Goal: Transaction & Acquisition: Purchase product/service

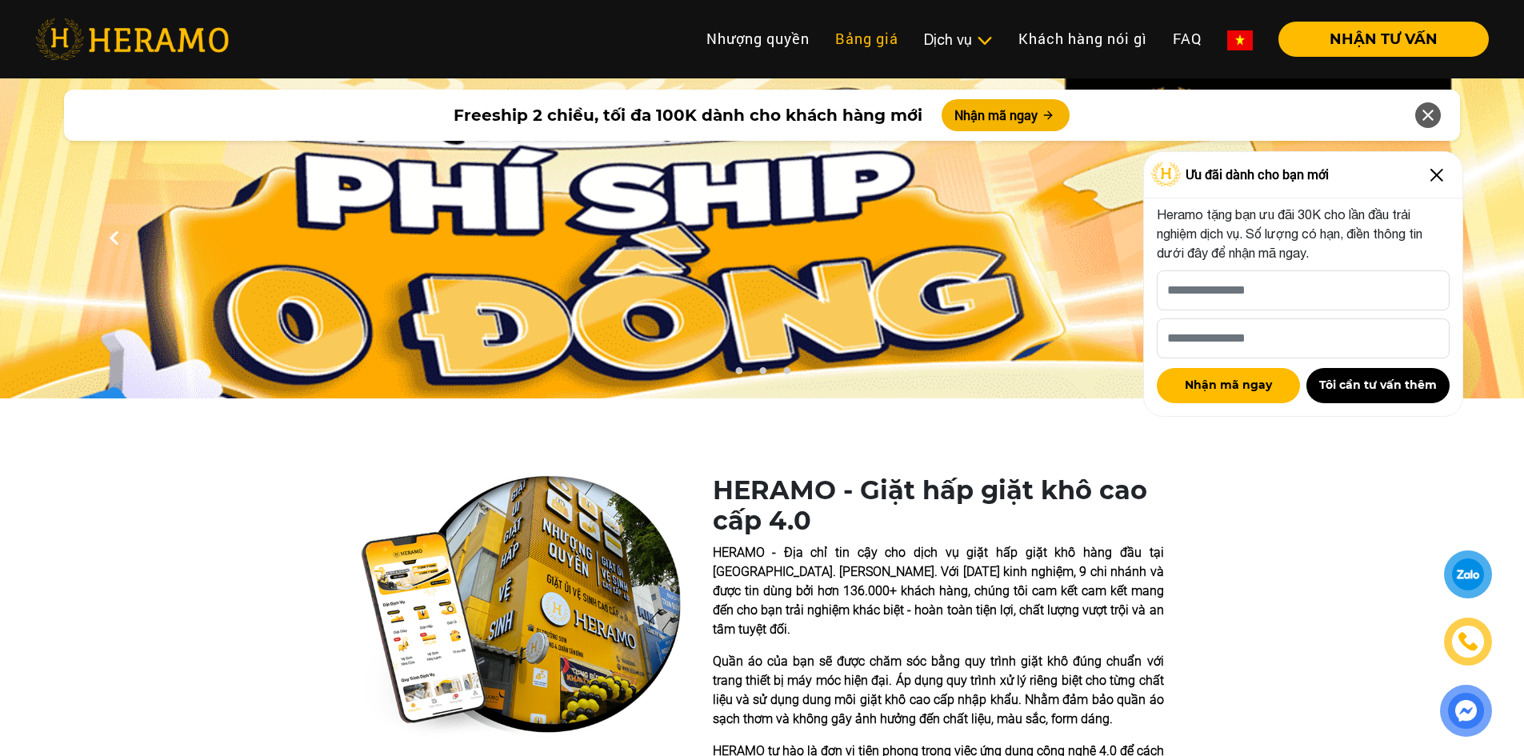
click at [860, 34] on link "Bảng giá" at bounding box center [866, 39] width 89 height 34
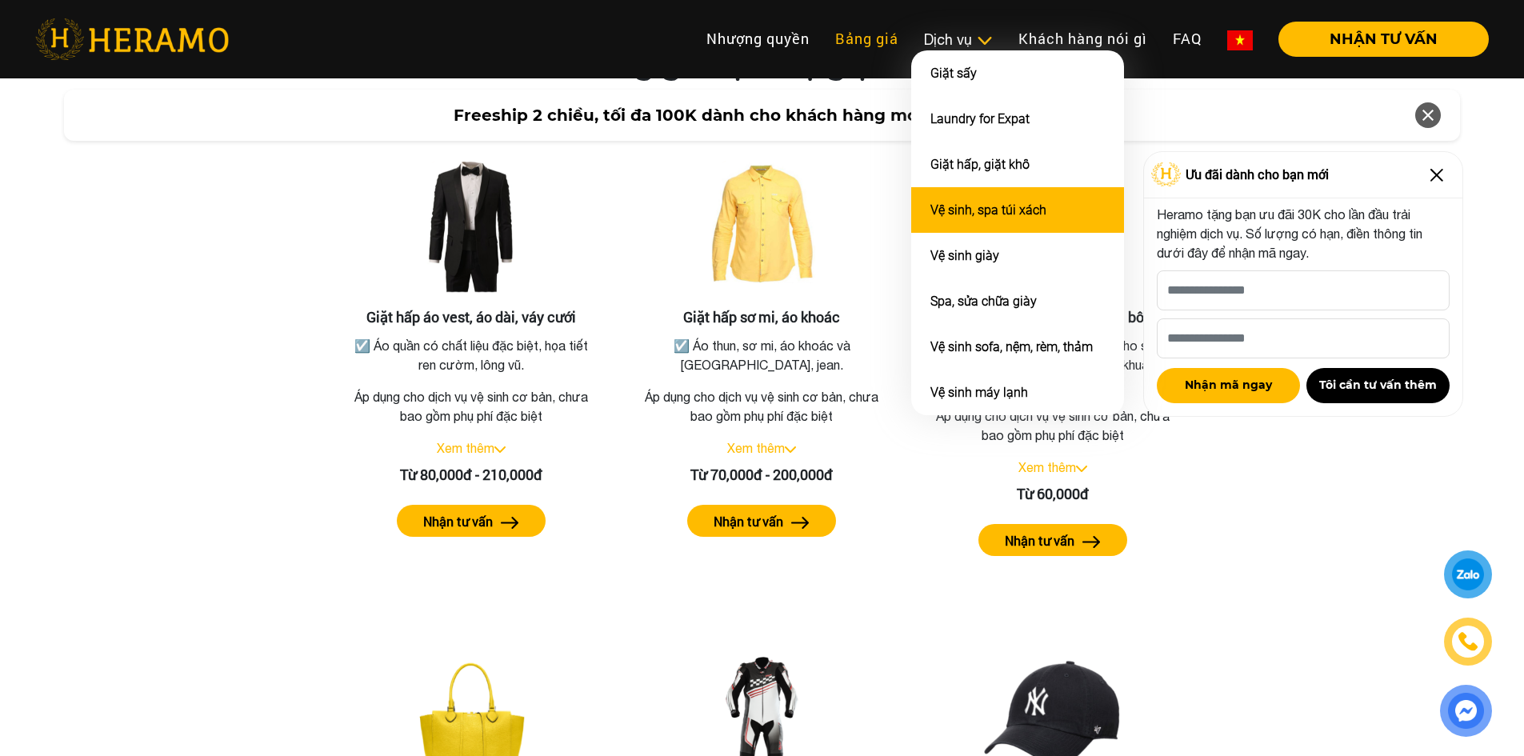
scroll to position [2950, 0]
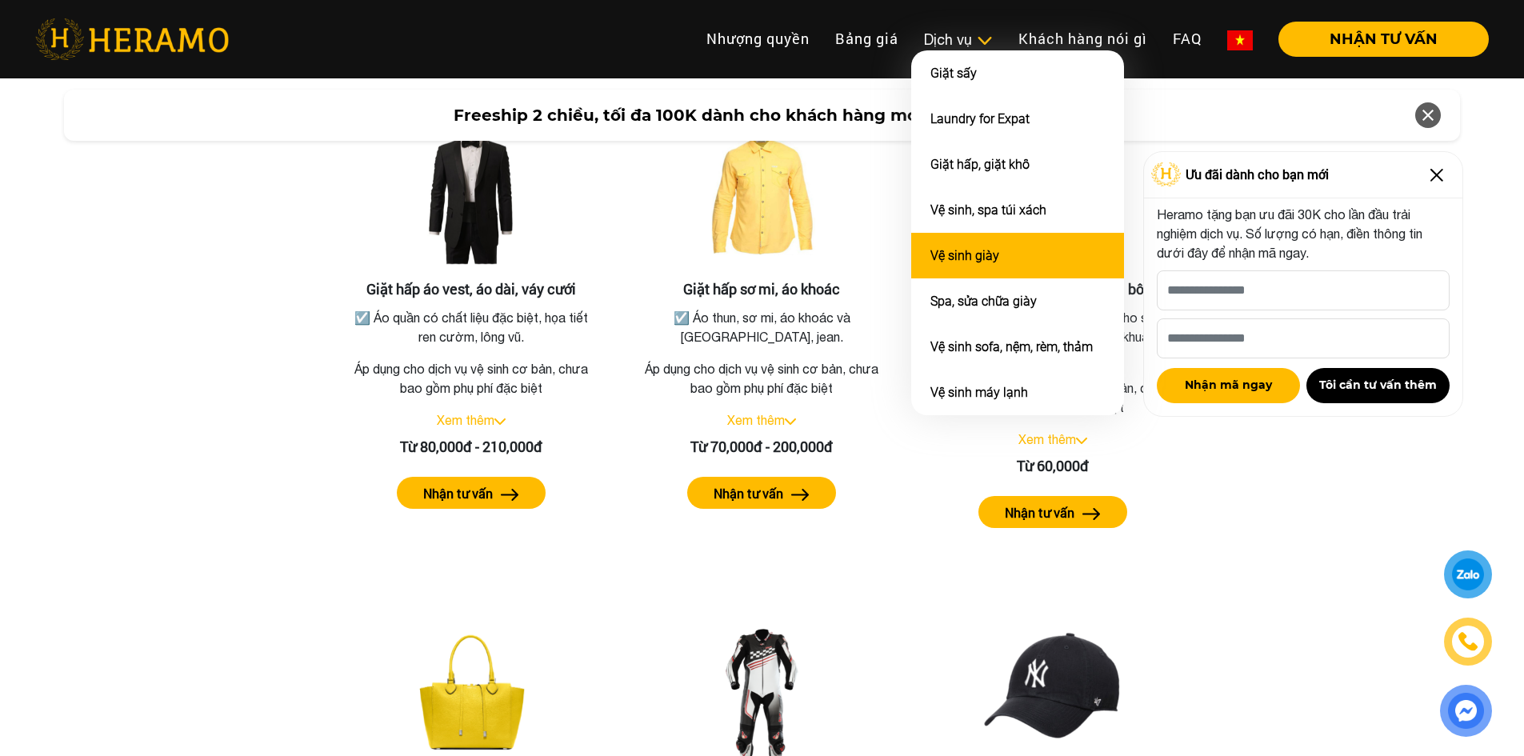
click at [978, 251] on link "Vệ sinh giày" at bounding box center [964, 255] width 69 height 15
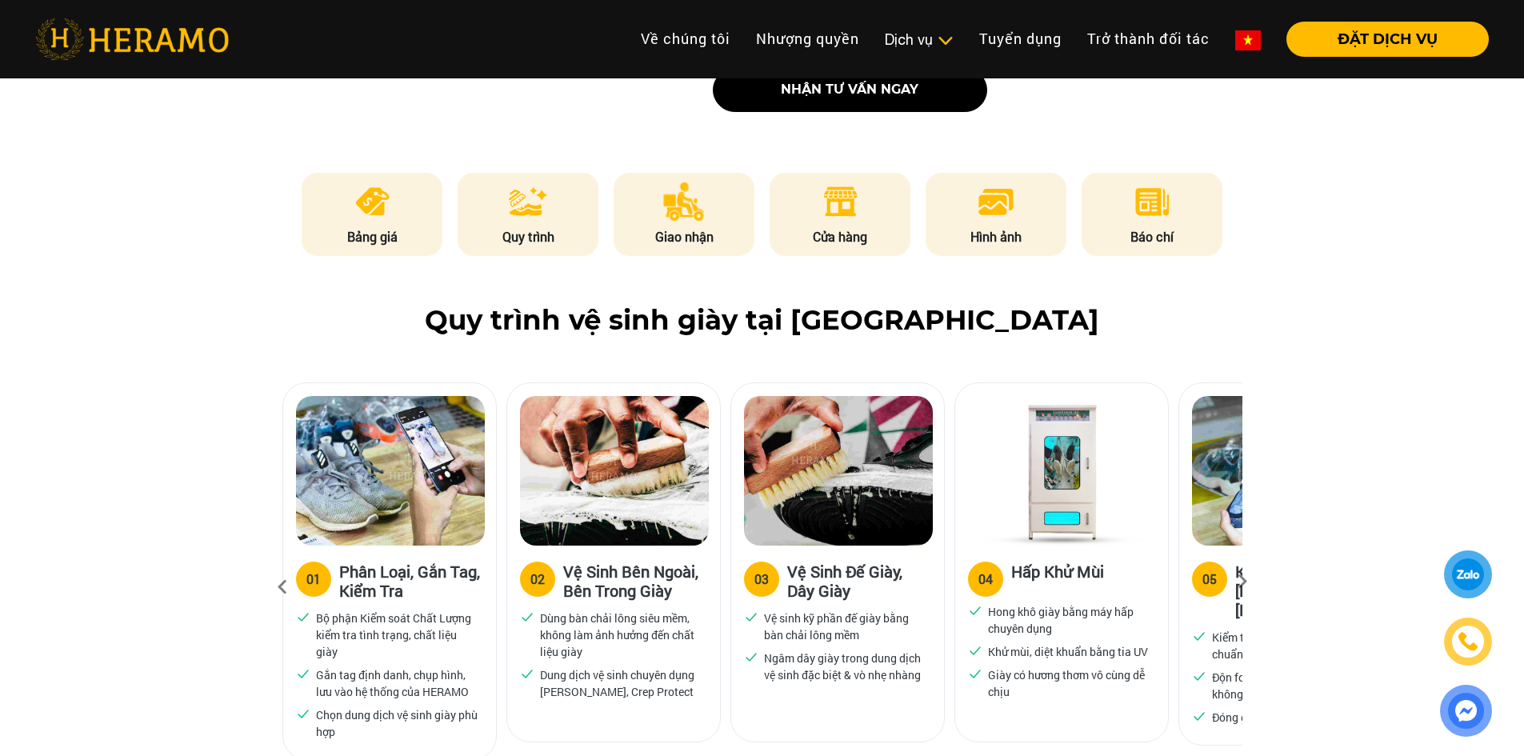
scroll to position [880, 0]
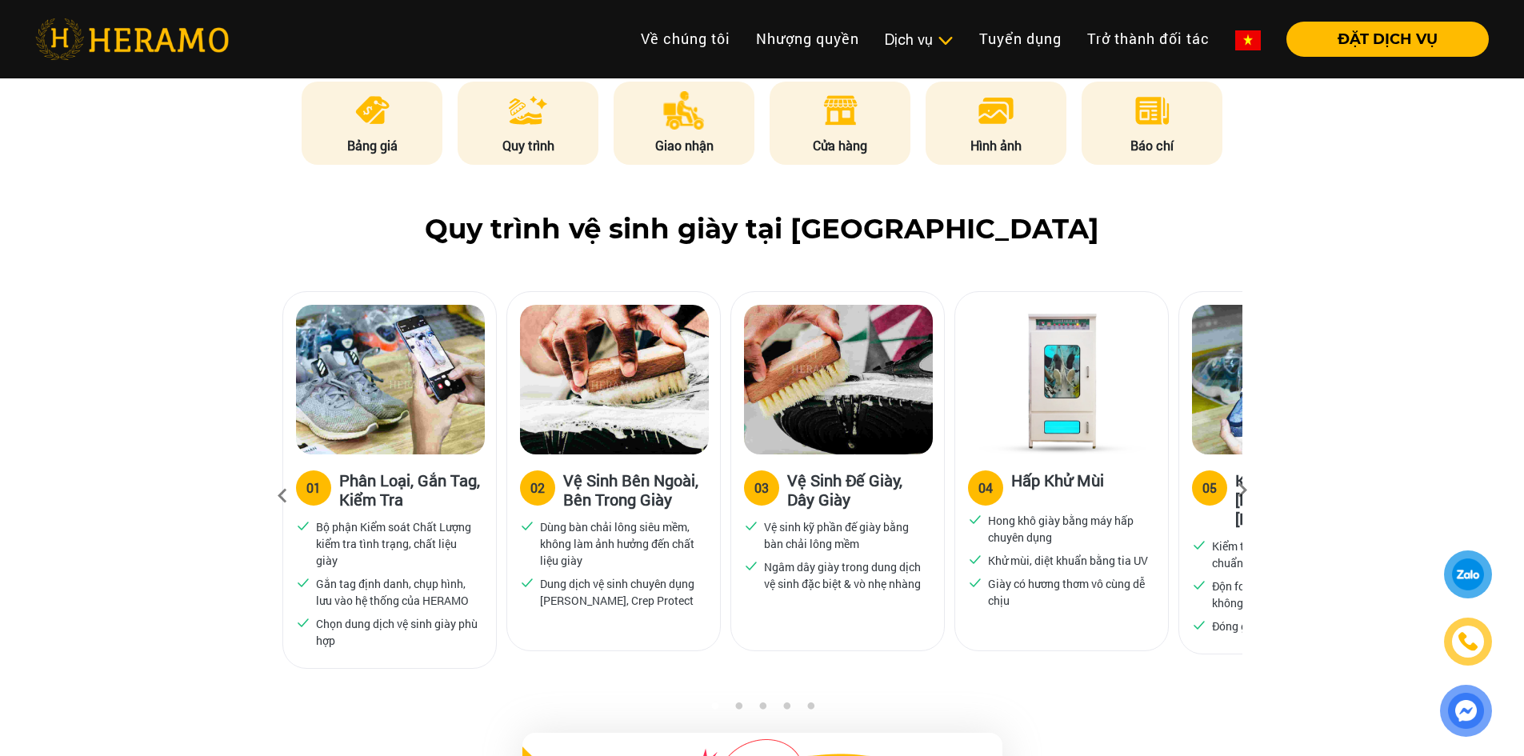
click at [1240, 493] on icon at bounding box center [1242, 495] width 29 height 10
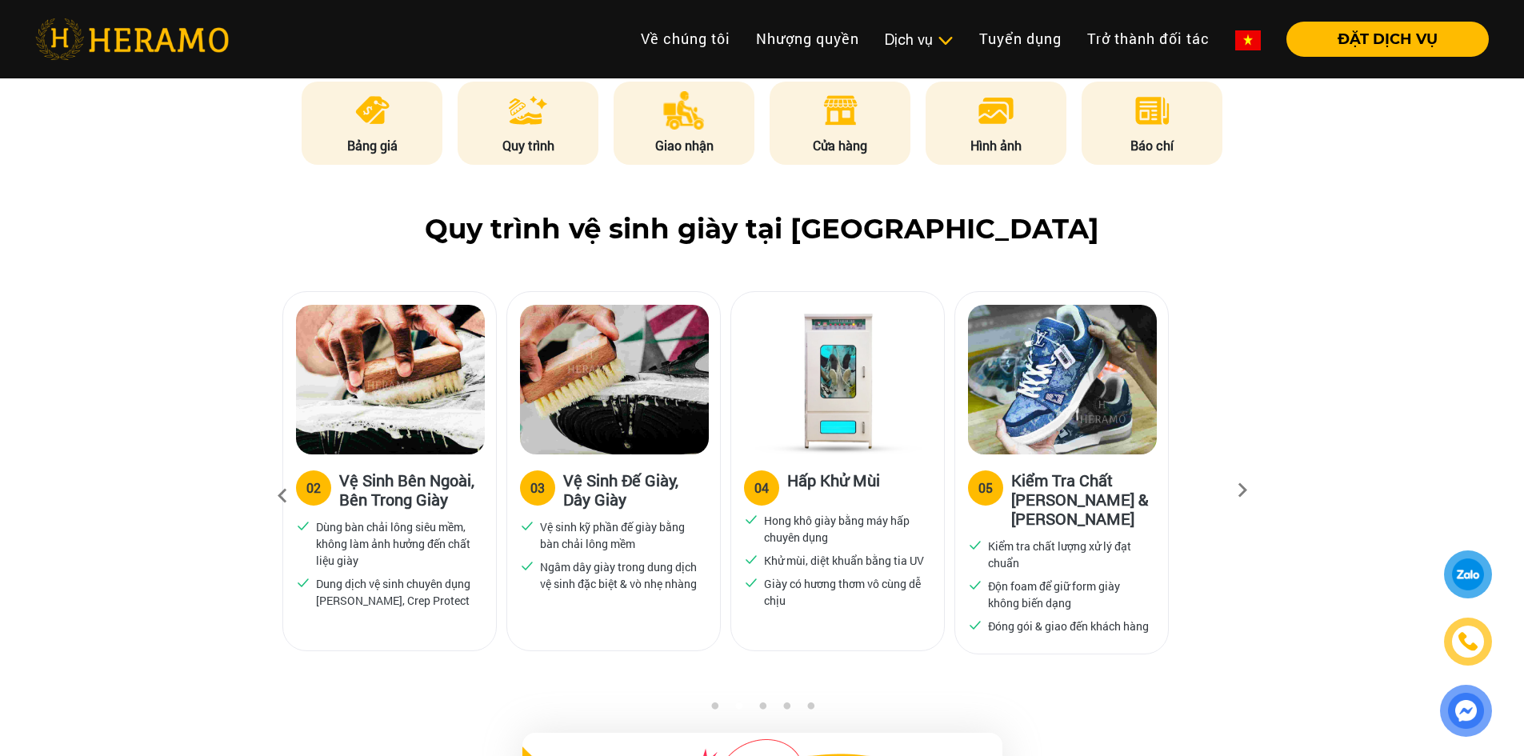
click at [1240, 493] on icon at bounding box center [1242, 495] width 29 height 10
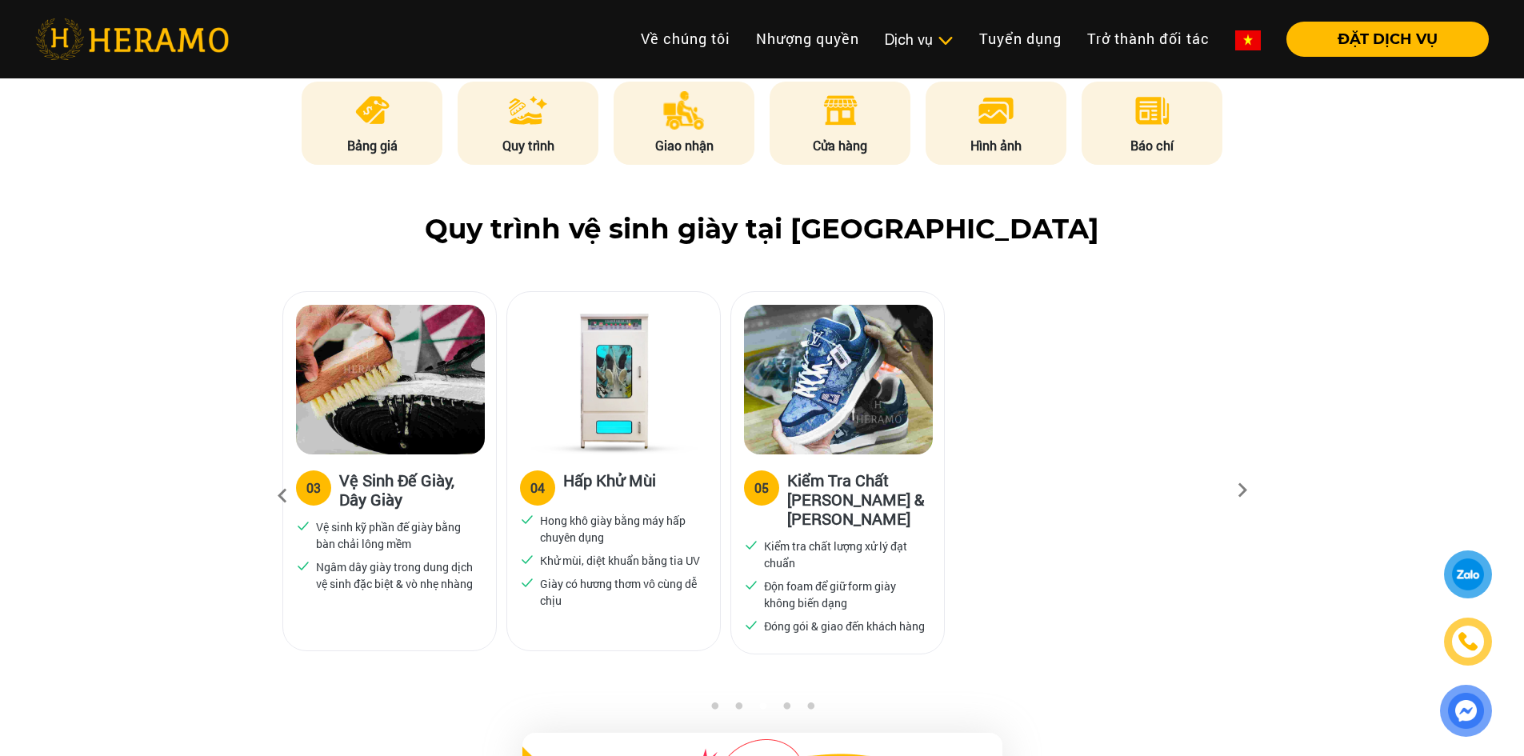
click at [1240, 493] on icon at bounding box center [1242, 495] width 29 height 10
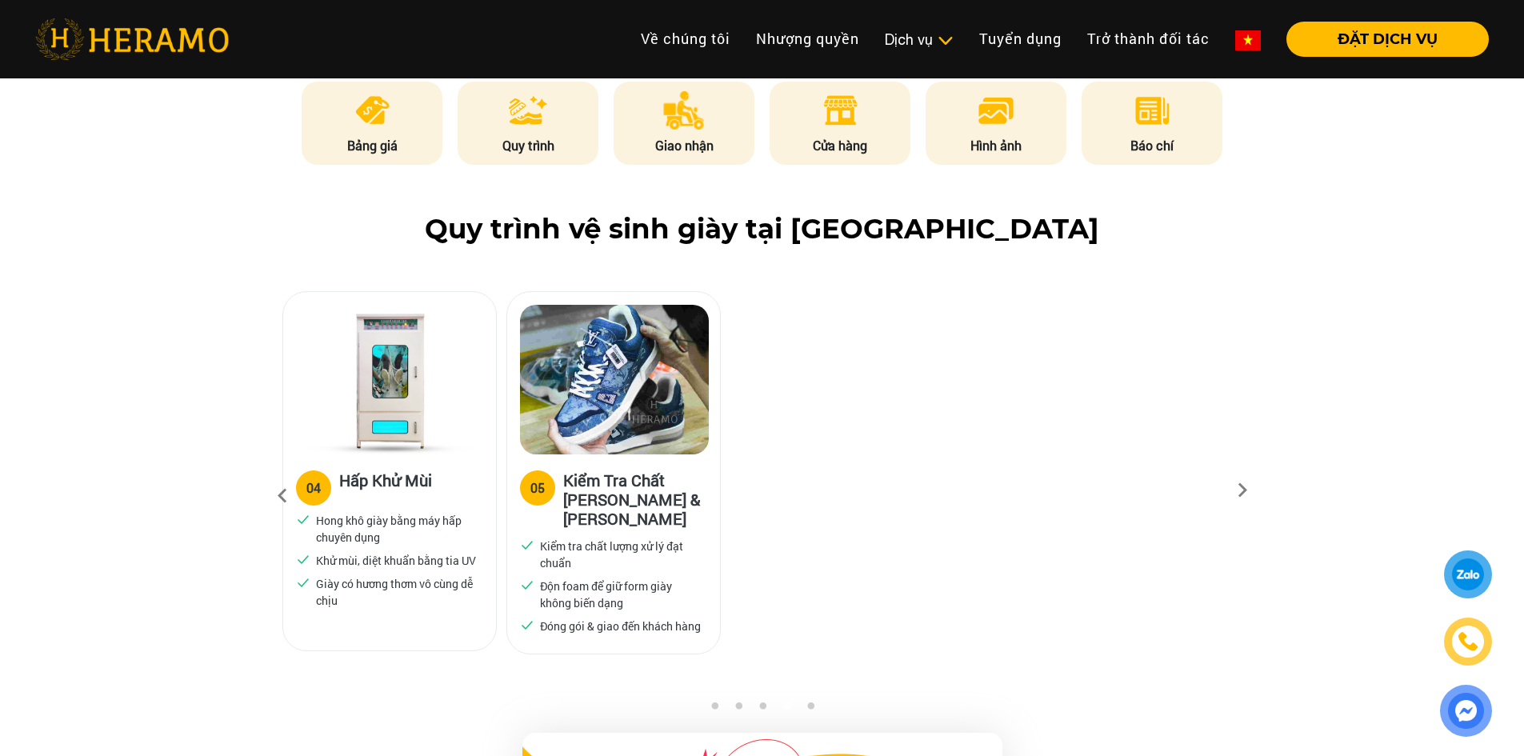
click at [1240, 493] on icon at bounding box center [1242, 495] width 29 height 10
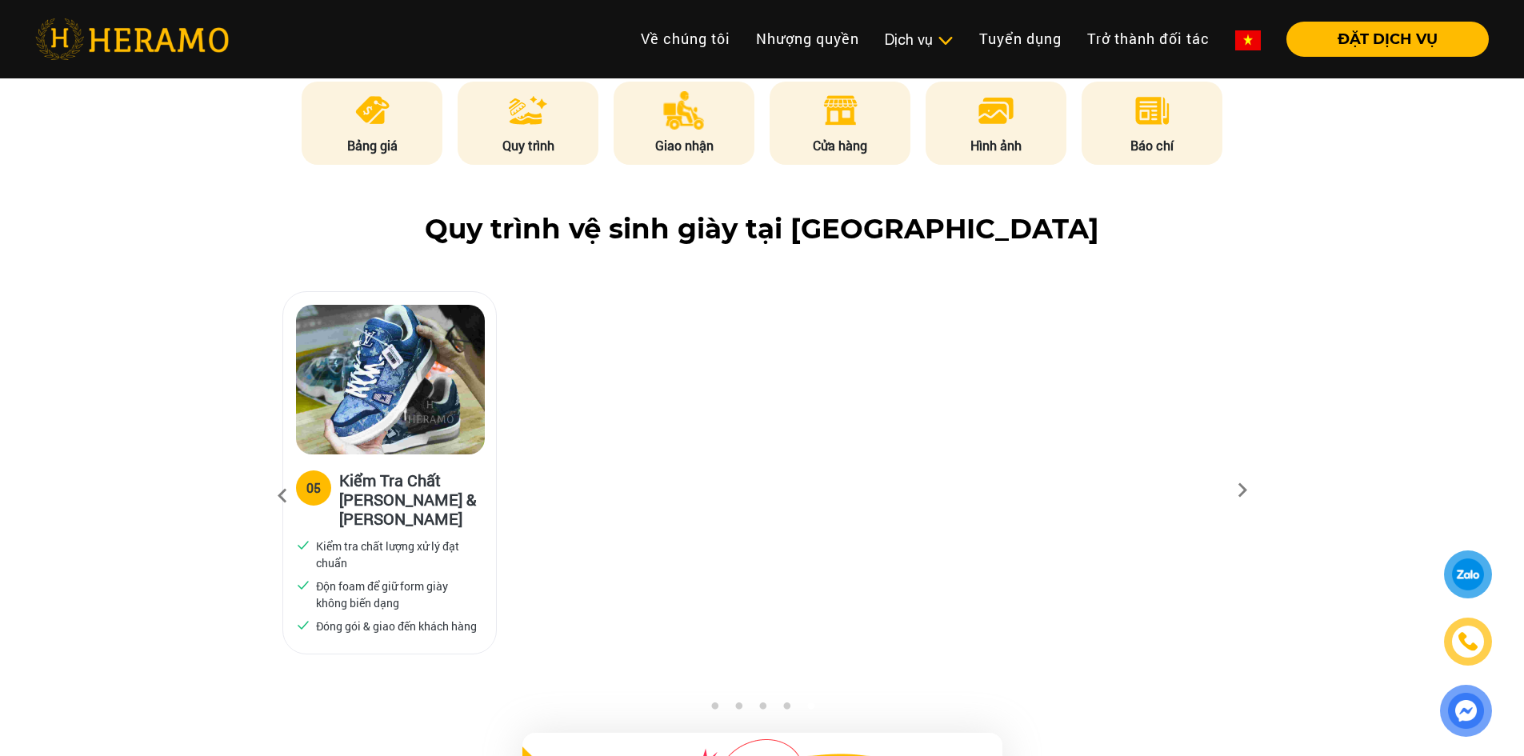
click at [1240, 493] on icon at bounding box center [1242, 495] width 29 height 10
click at [279, 490] on icon at bounding box center [282, 495] width 29 height 43
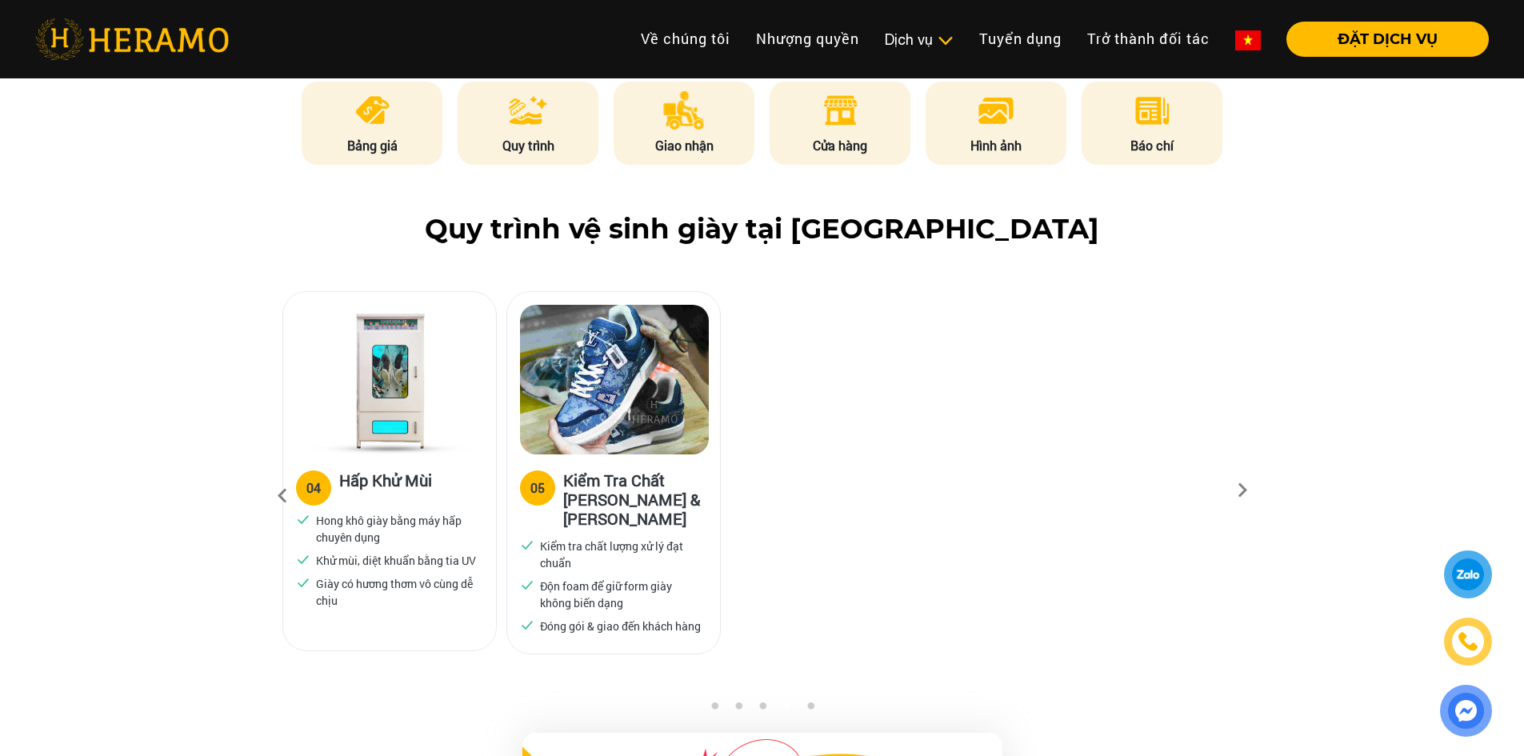
click at [280, 490] on icon at bounding box center [282, 495] width 29 height 43
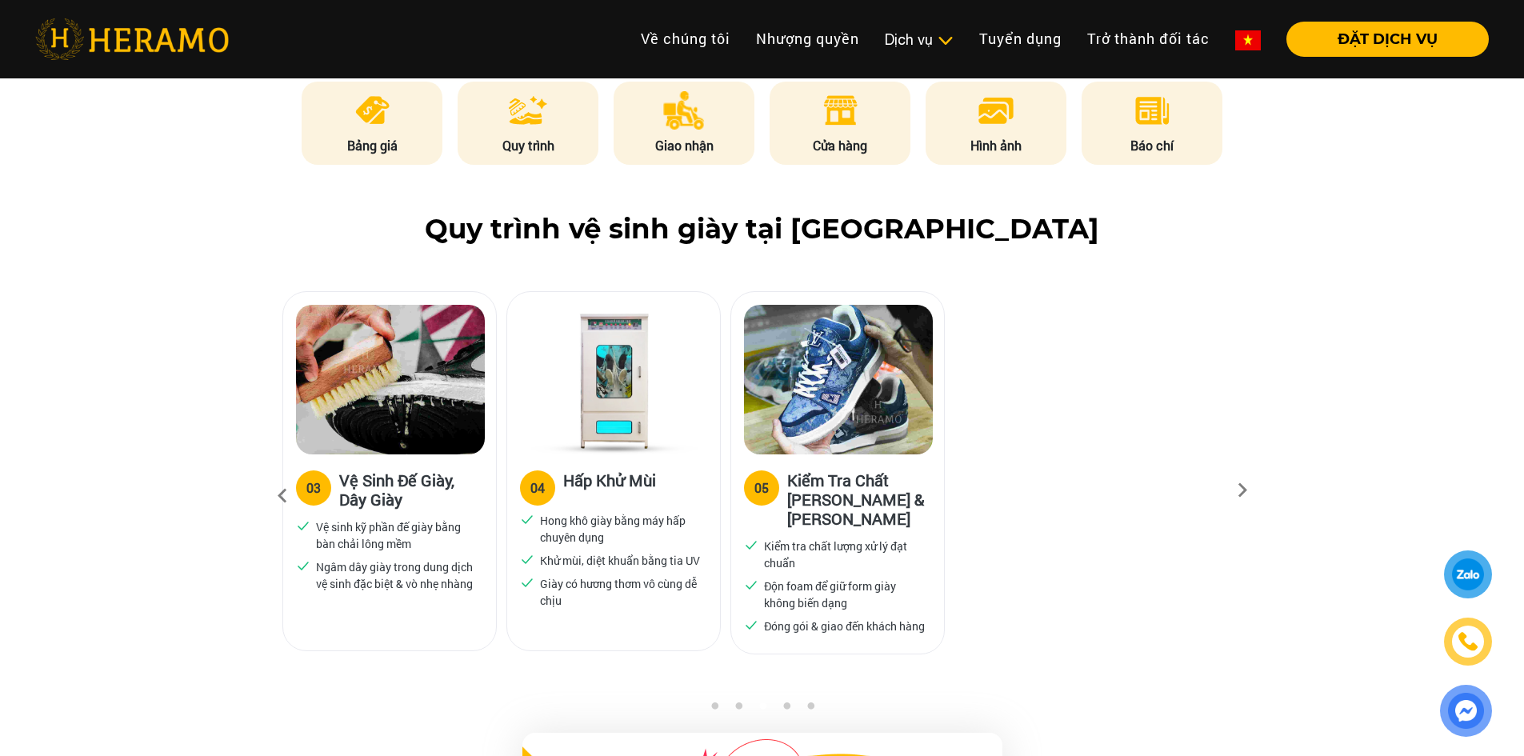
click at [280, 490] on icon at bounding box center [282, 495] width 29 height 43
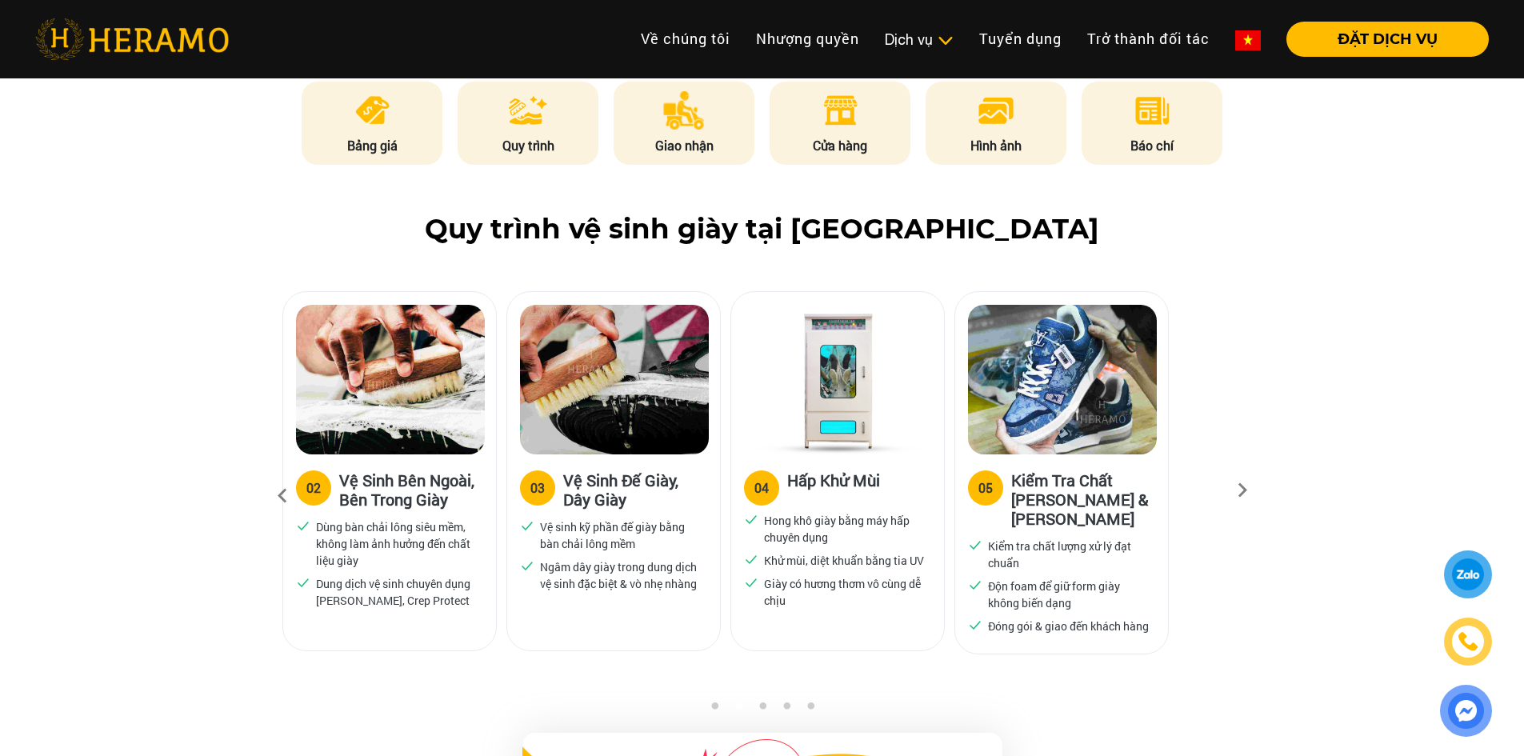
click at [280, 490] on icon at bounding box center [282, 495] width 29 height 43
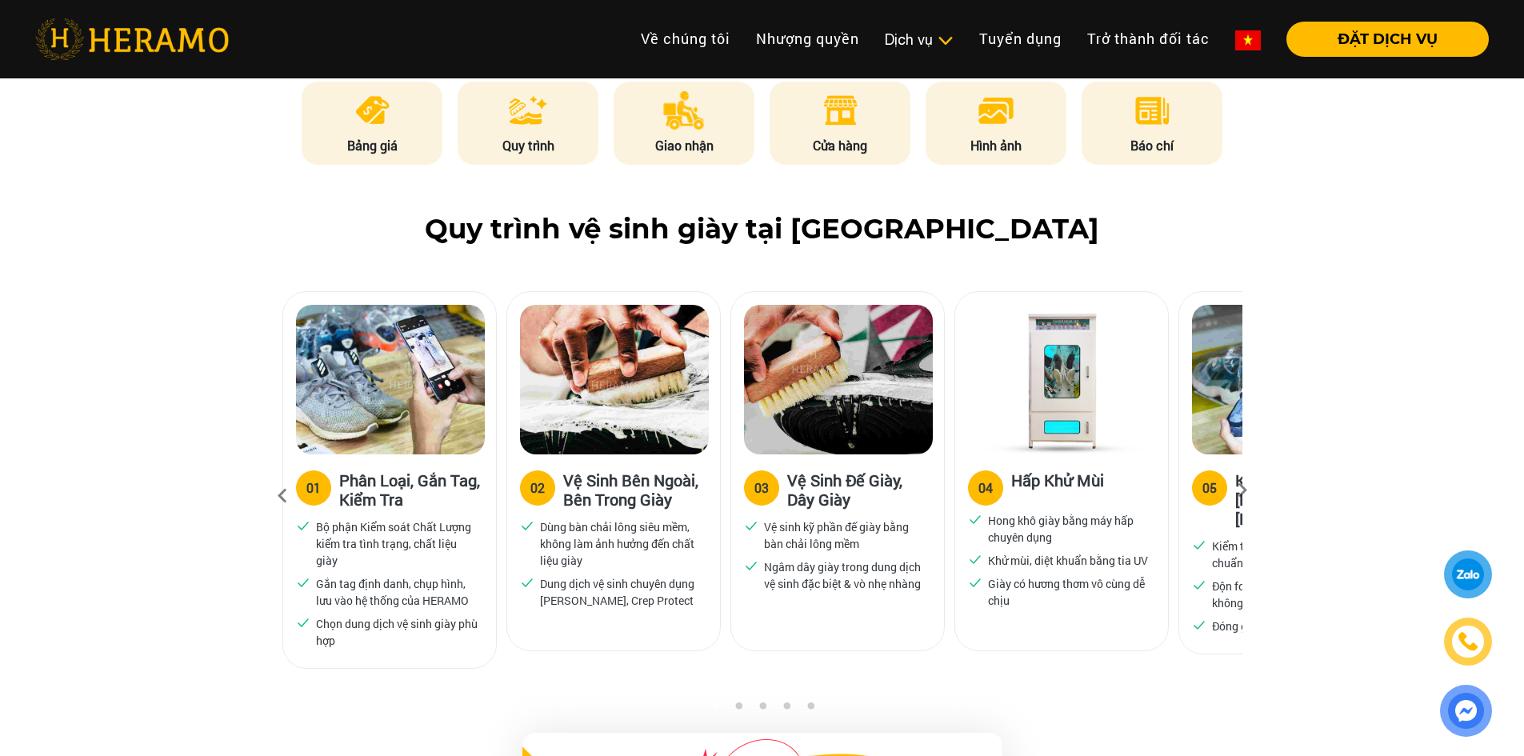
click at [1237, 490] on icon at bounding box center [1242, 495] width 29 height 10
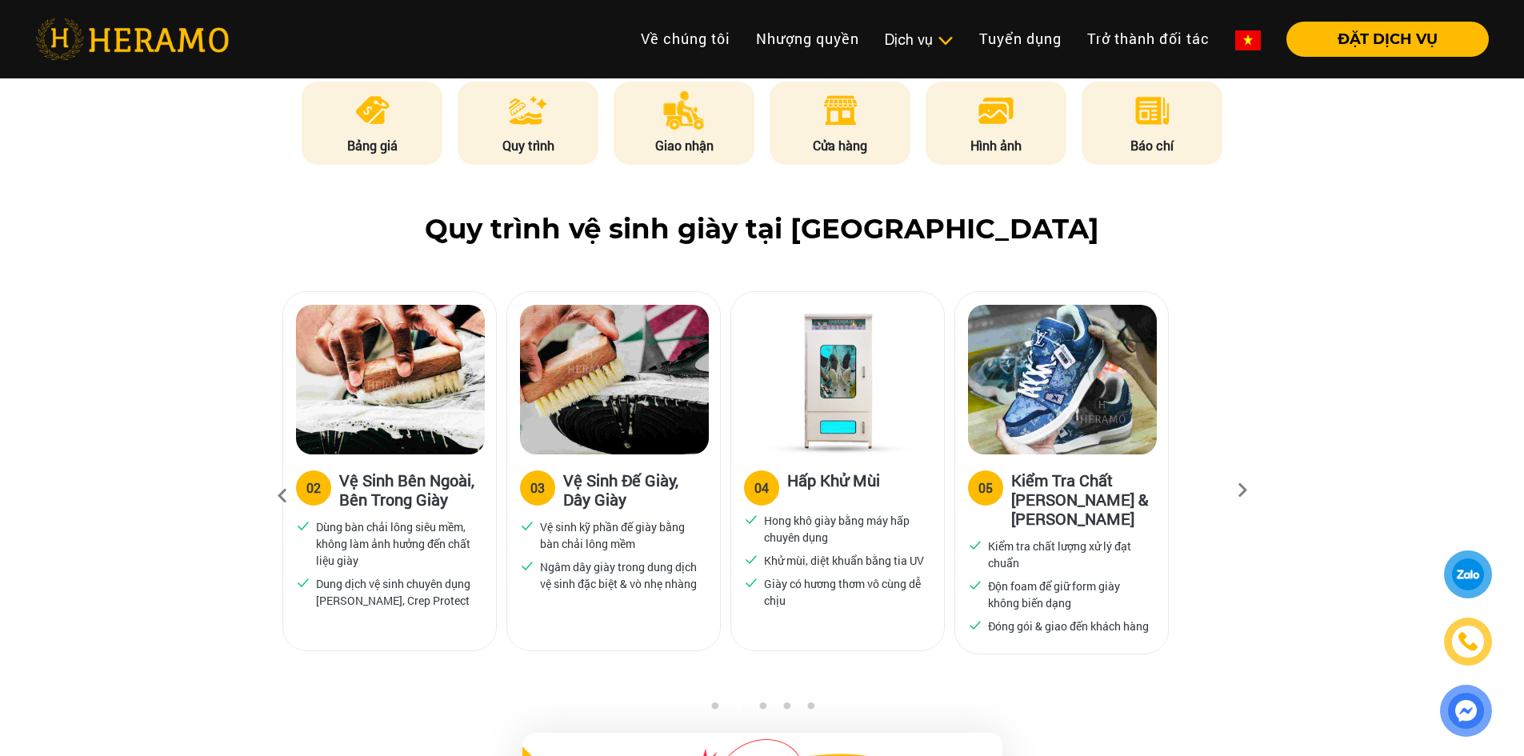
click at [281, 486] on icon at bounding box center [282, 495] width 29 height 43
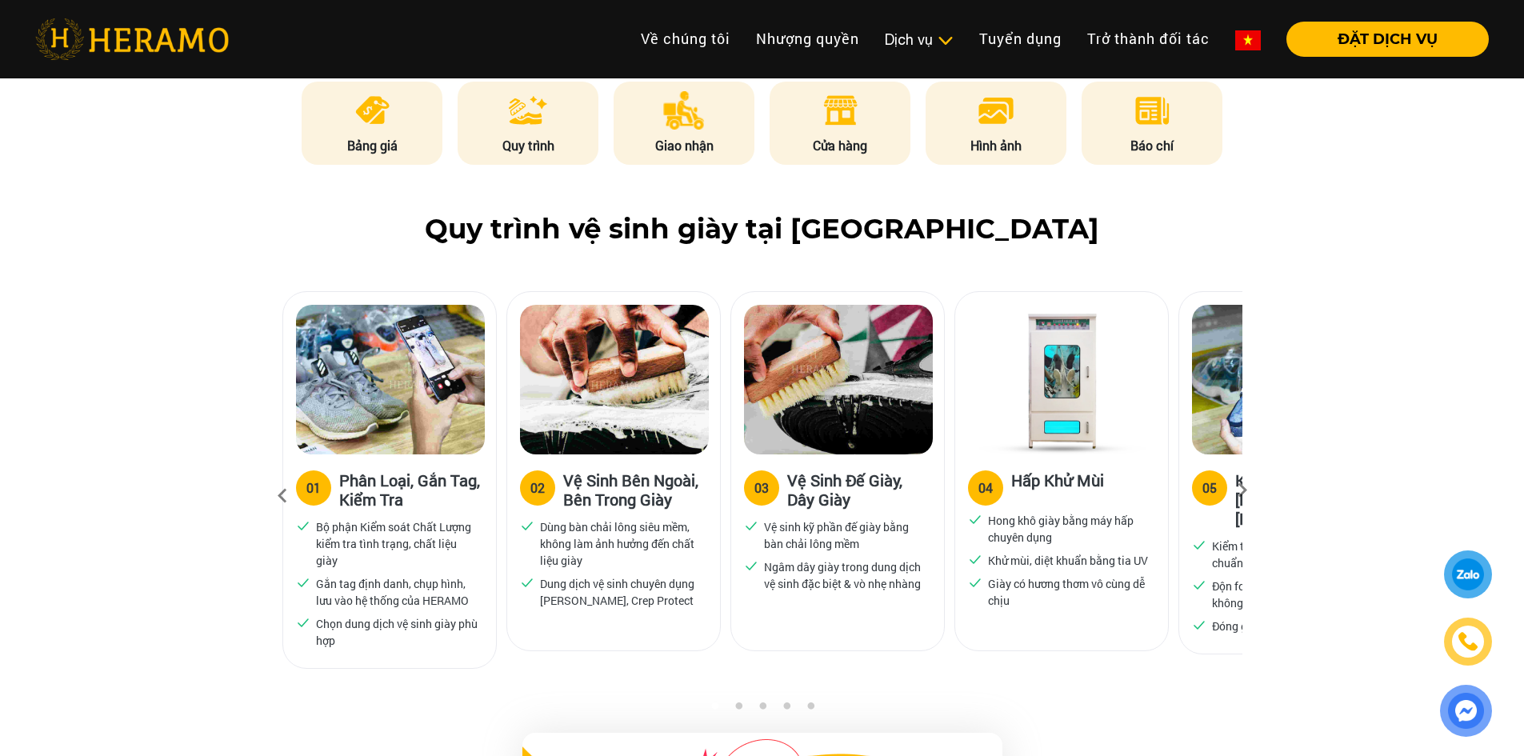
click at [1242, 490] on icon at bounding box center [1242, 495] width 29 height 10
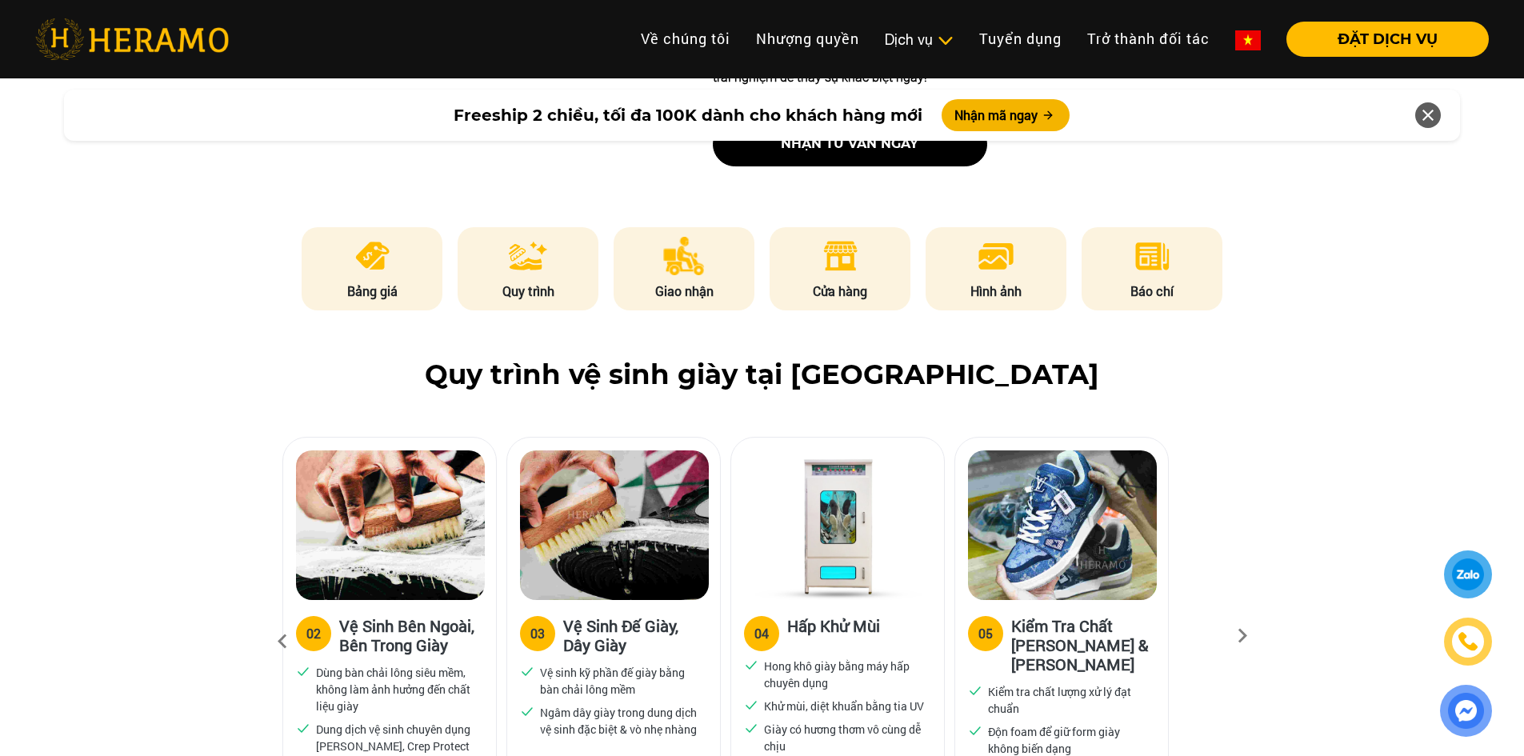
scroll to position [560, 0]
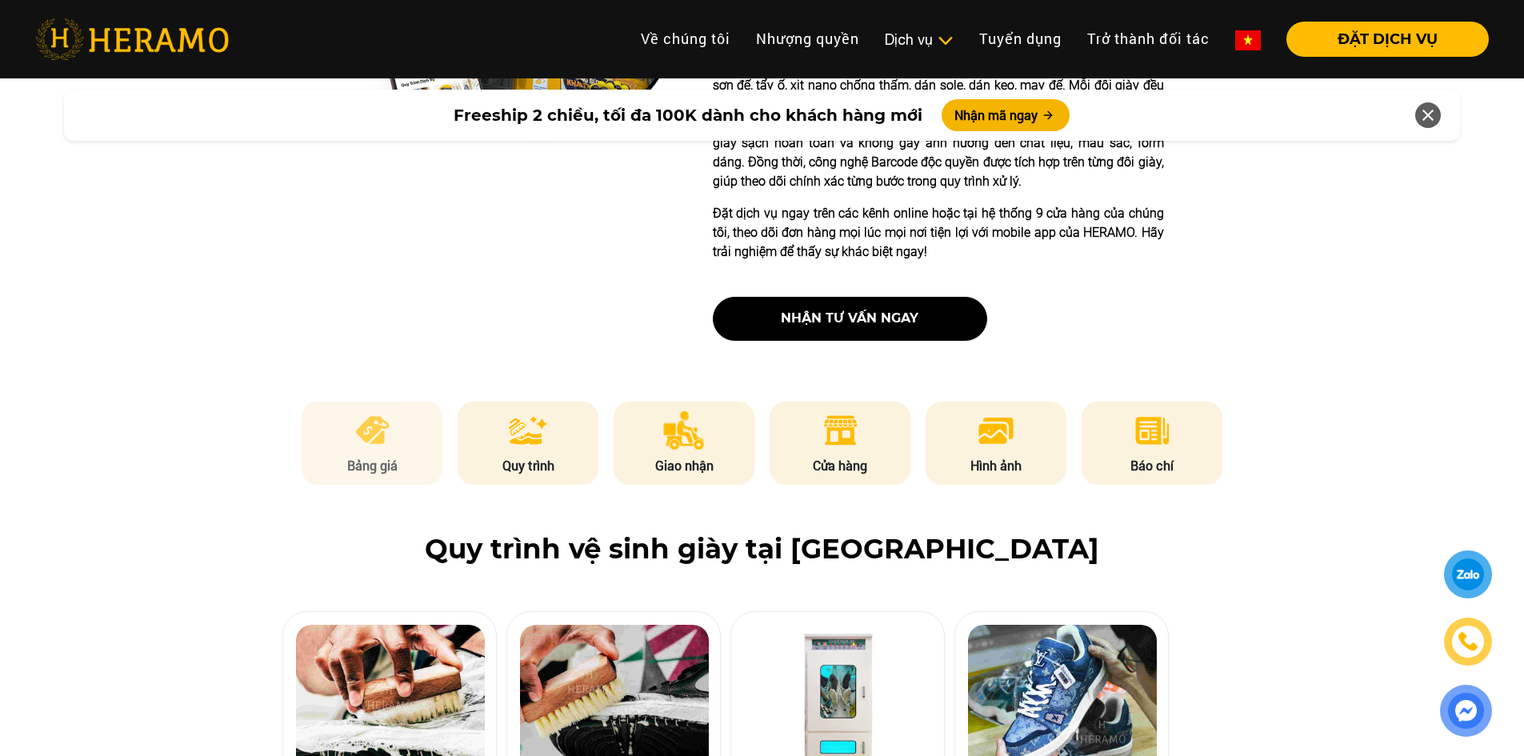
click at [413, 454] on li "Bảng giá" at bounding box center [372, 443] width 141 height 83
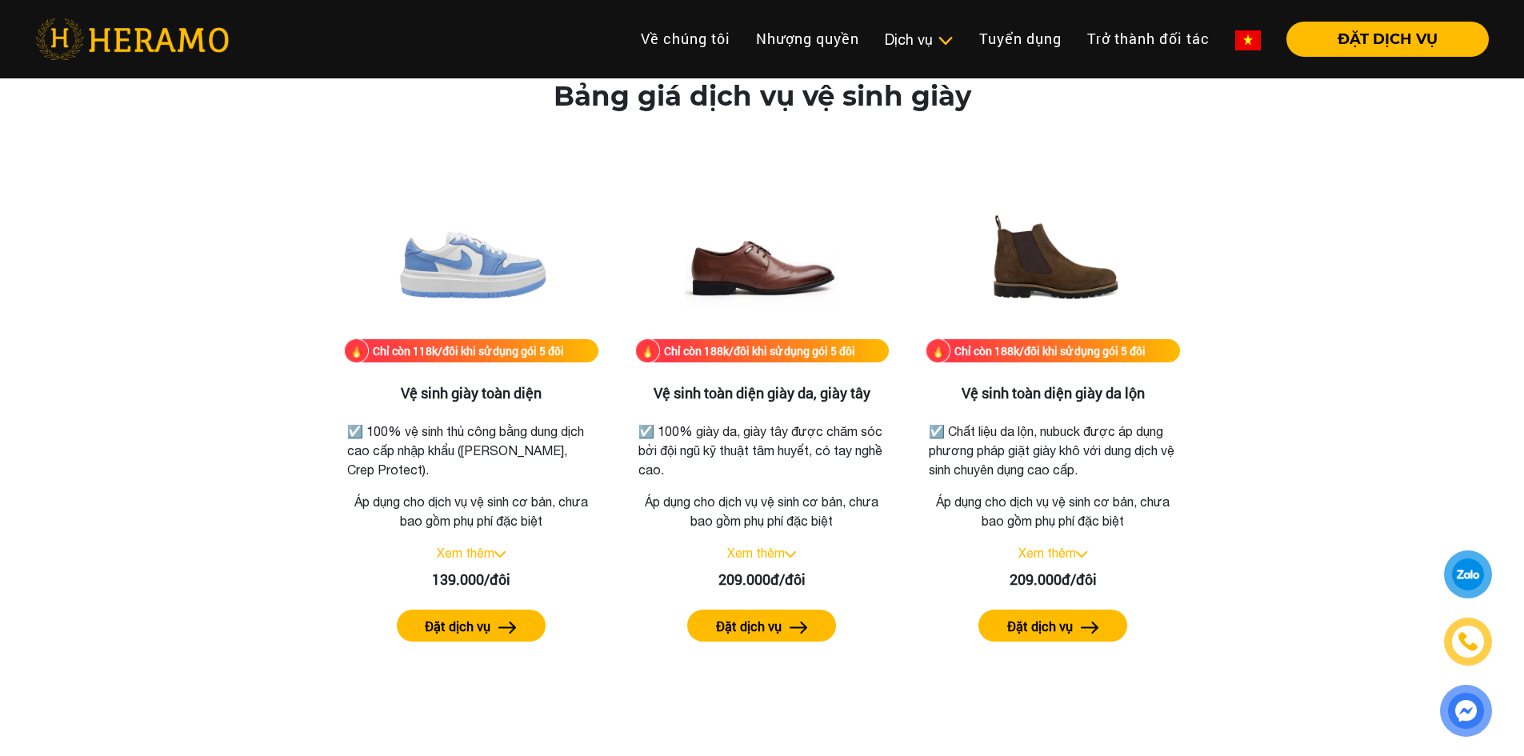
scroll to position [2101, 0]
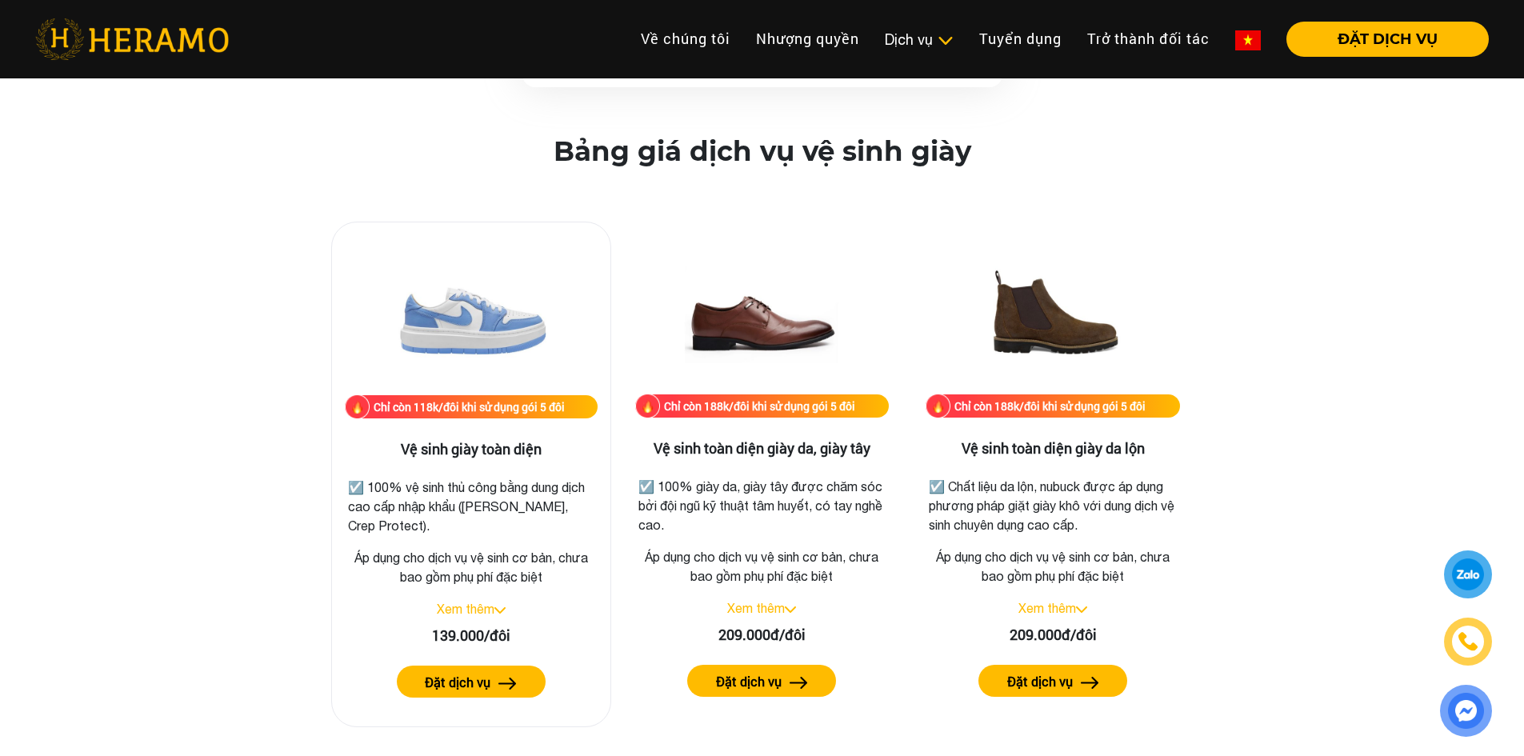
click at [478, 610] on link "Xem thêm" at bounding box center [466, 609] width 58 height 14
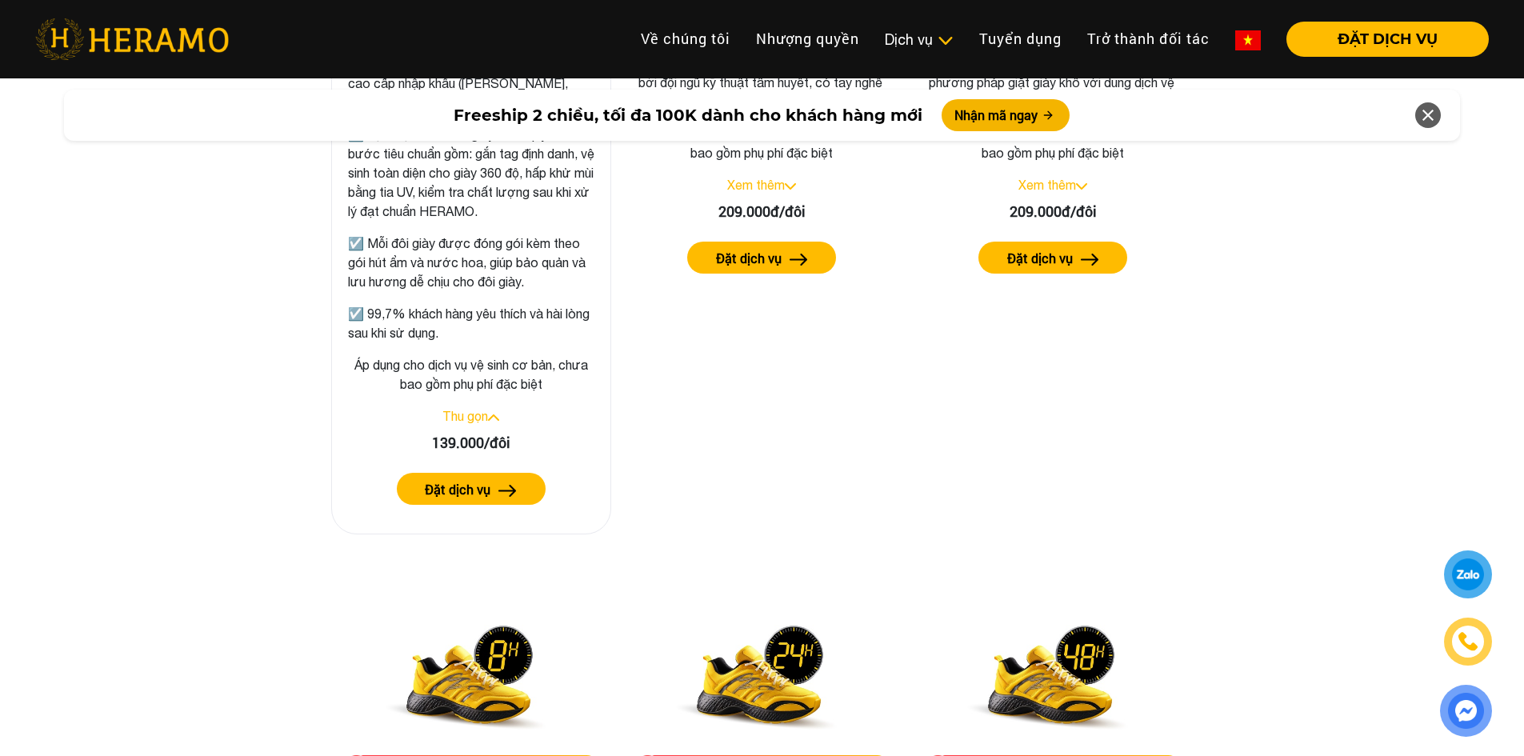
scroll to position [2525, 0]
click at [520, 492] on button "Đặt dịch vụ" at bounding box center [471, 488] width 149 height 32
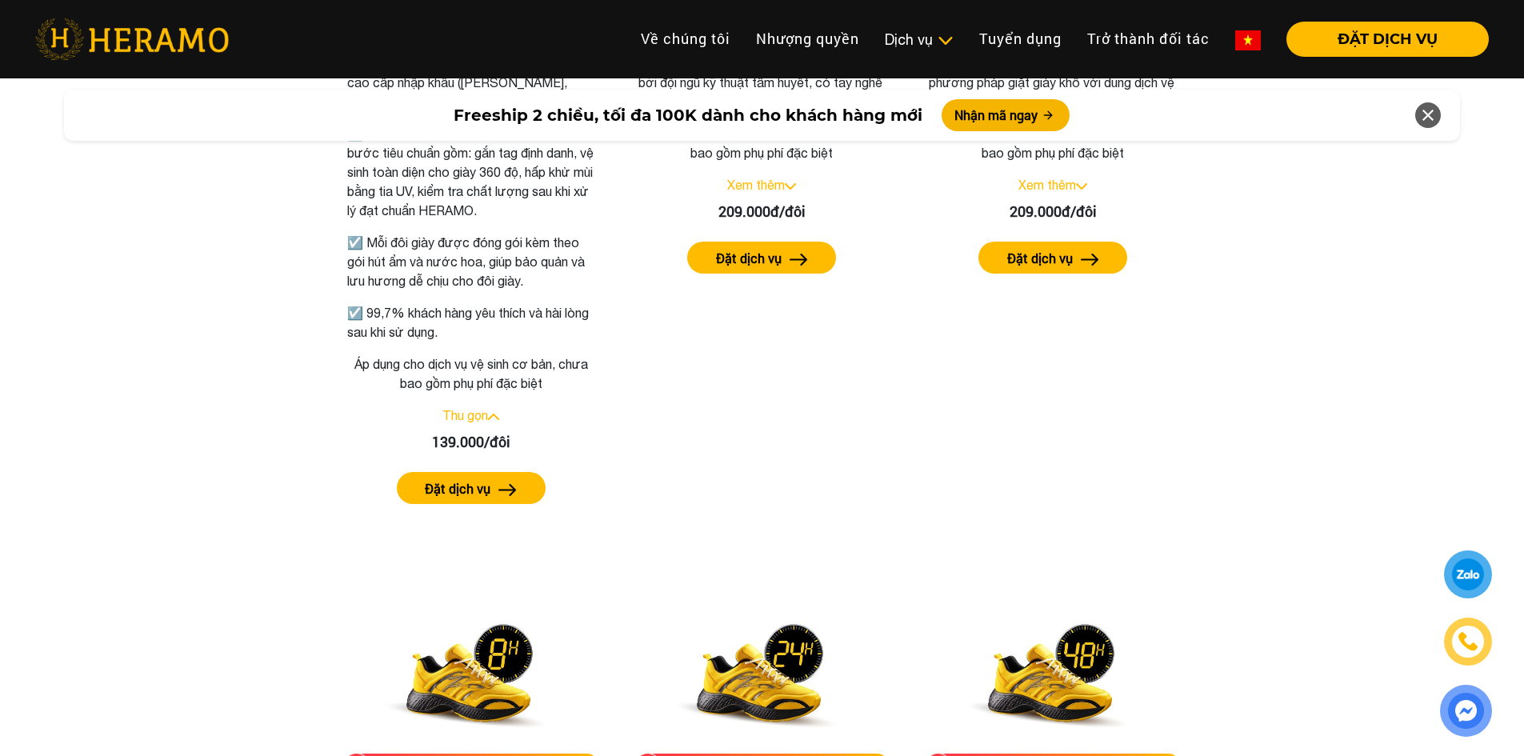
click at [1368, 497] on div "Bảng giá dịch vụ vệ sinh giày Chỉ còn 118k/đôi khi sử dụng gói 5 đôi Vệ sinh gi…" at bounding box center [762, 664] width 1498 height 1905
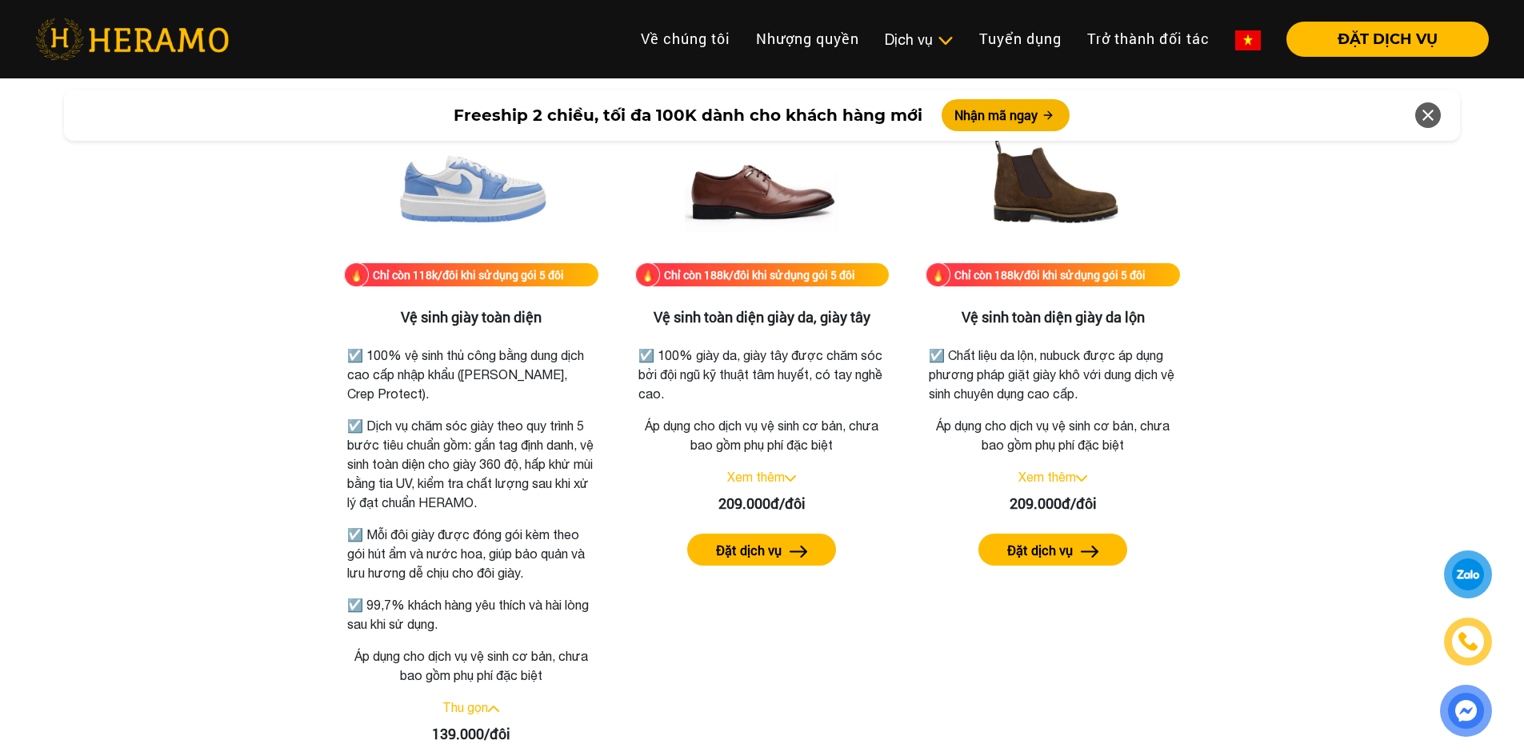
scroll to position [2125, 0]
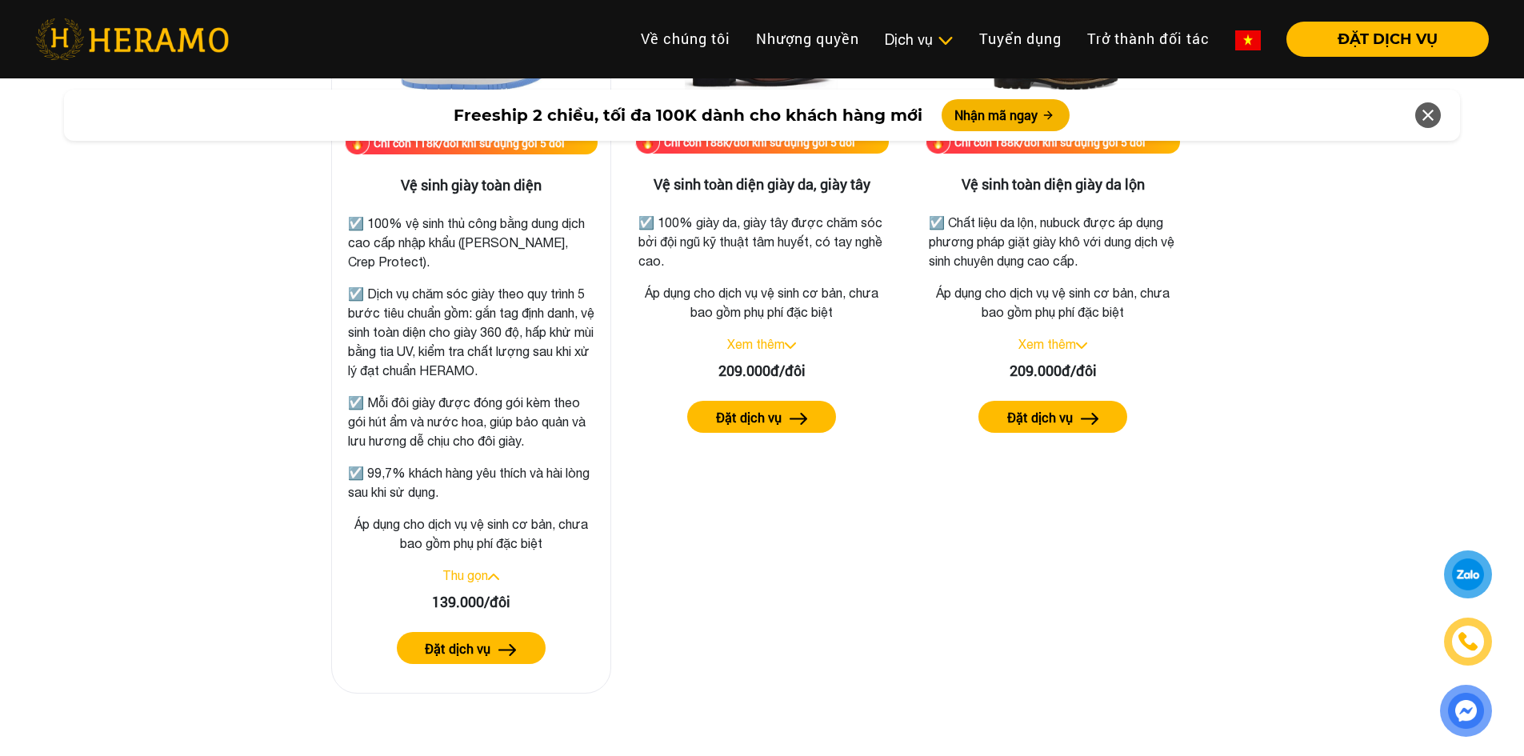
click at [496, 576] on img at bounding box center [493, 577] width 11 height 6
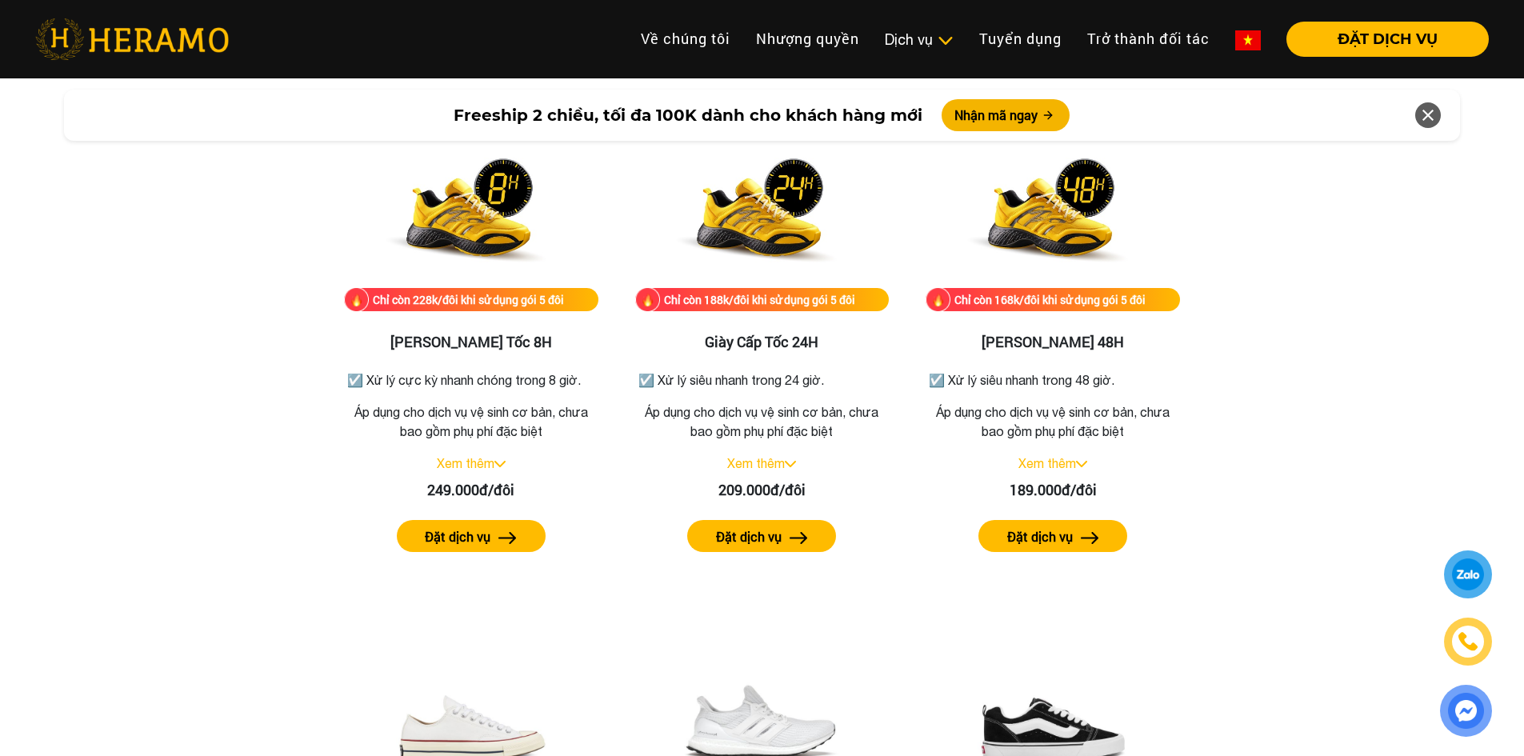
scroll to position [2627, 0]
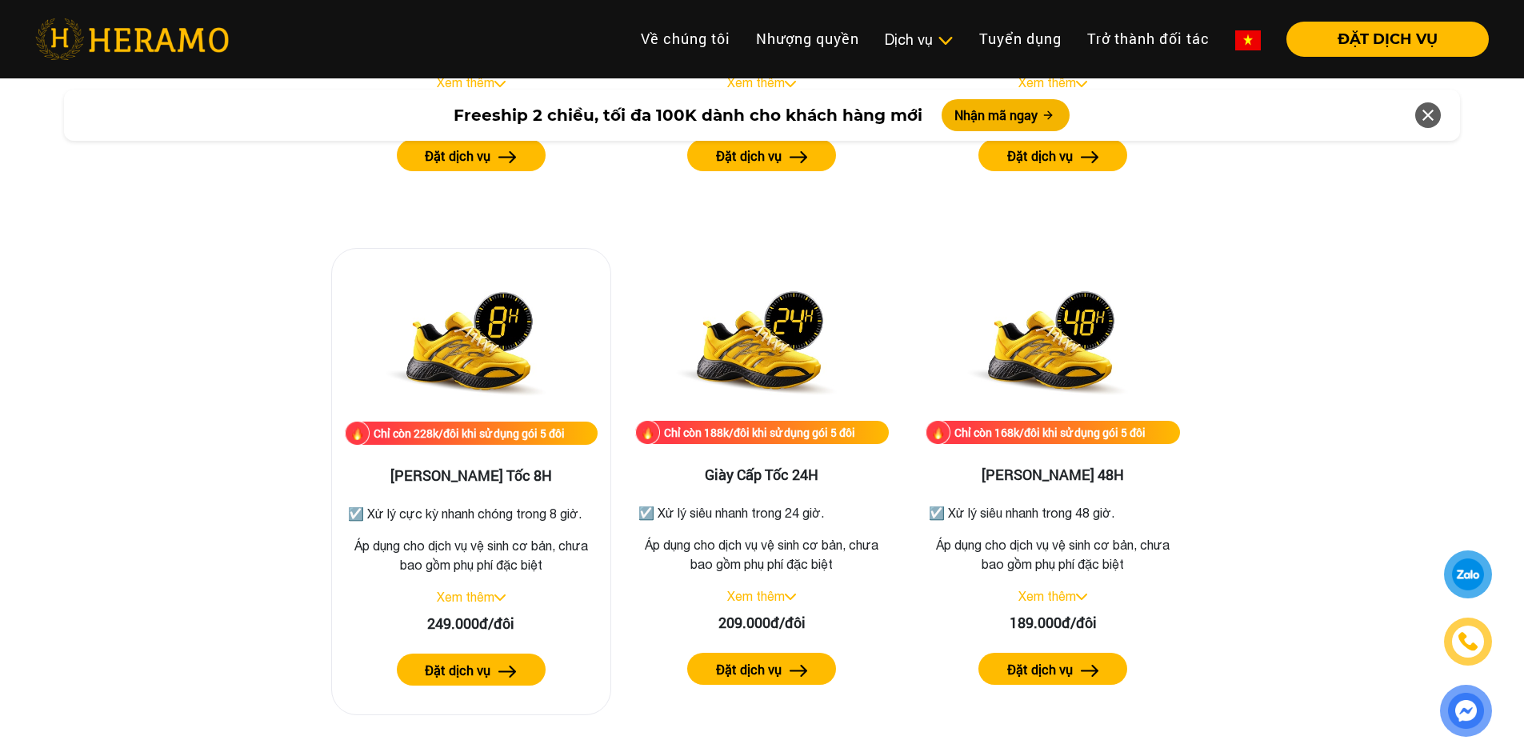
click at [499, 598] on img at bounding box center [499, 597] width 11 height 6
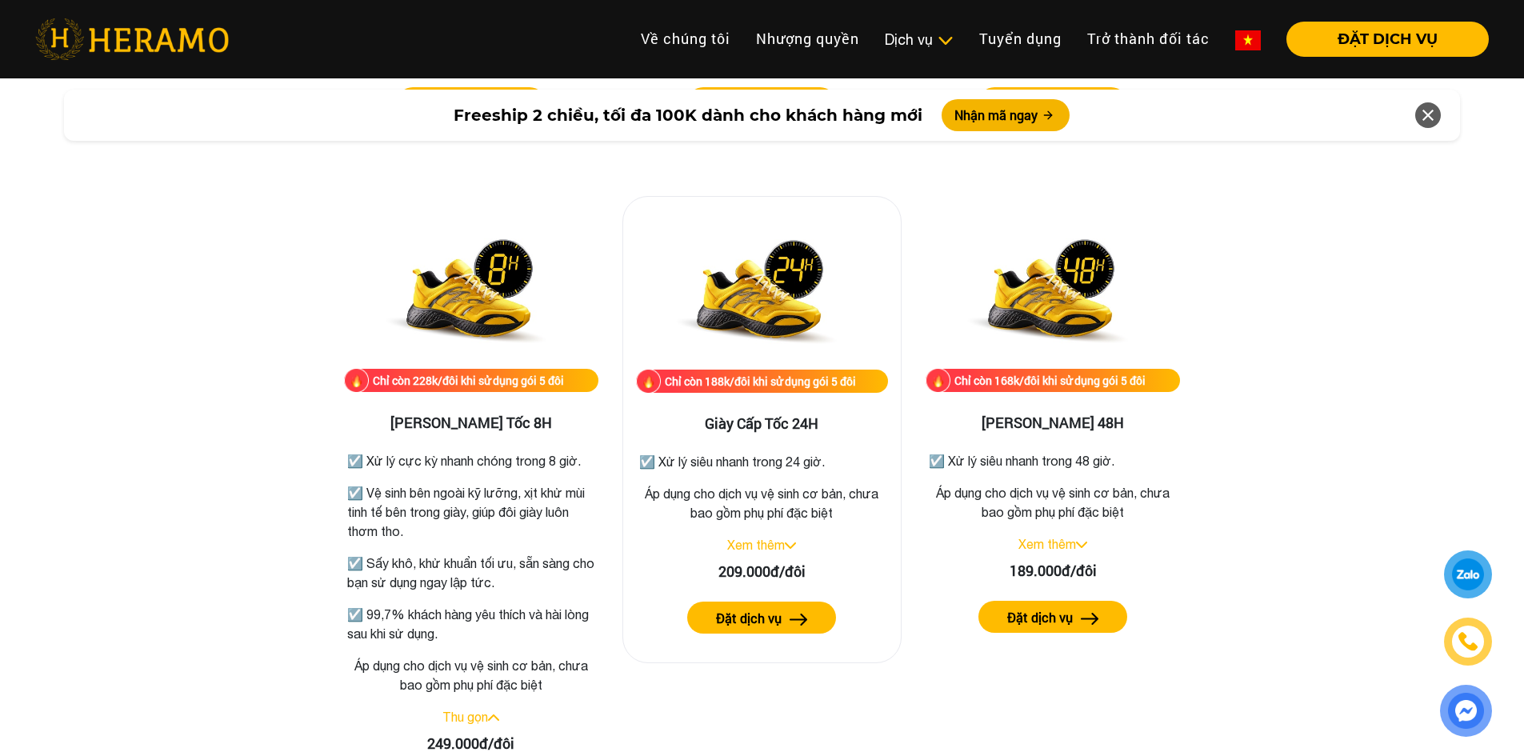
scroll to position [2707, 0]
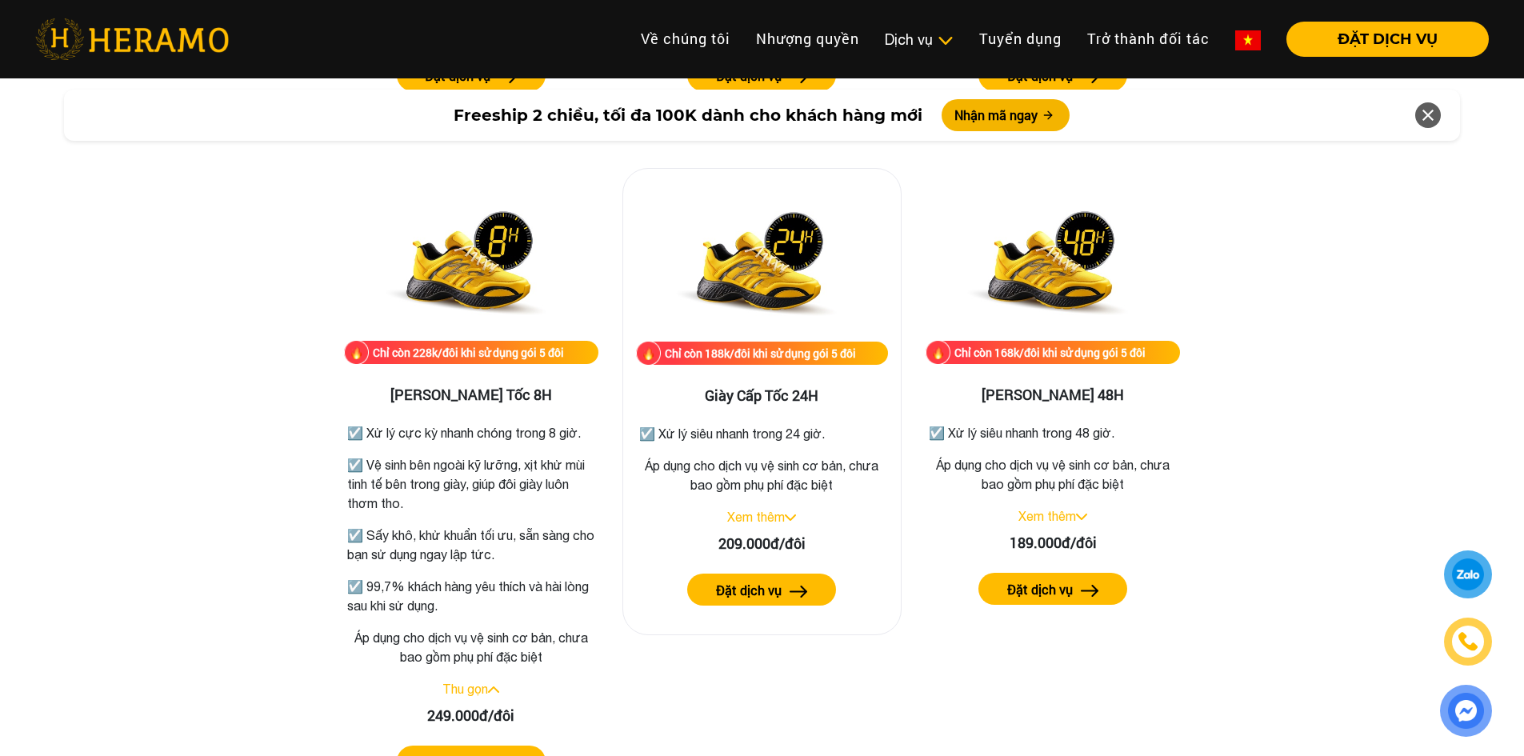
click at [790, 515] on img at bounding box center [790, 517] width 11 height 6
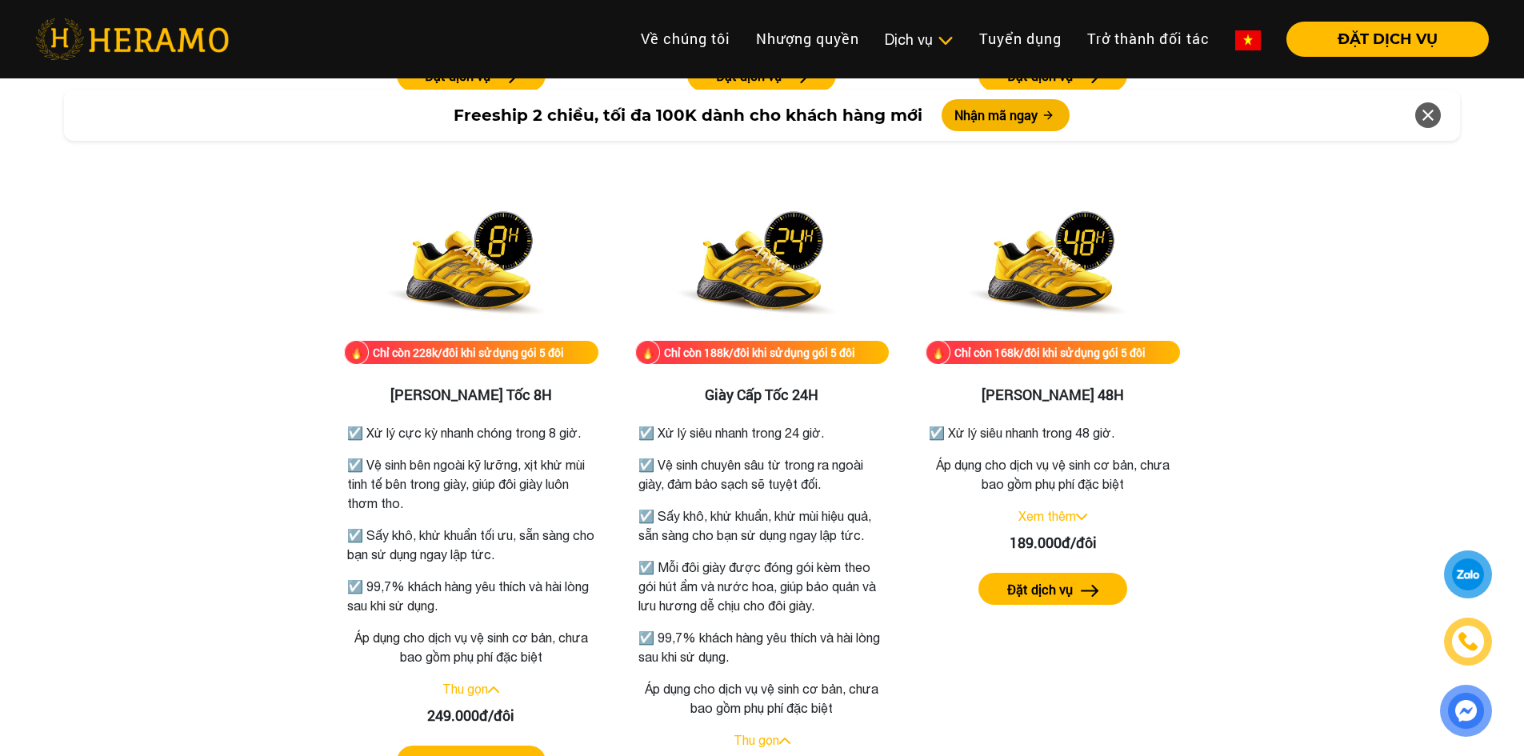
click at [938, 677] on div "Chỉ còn 168k/đôi khi sử dụng gói 5 đôi Giày Nhanh 48H ☑️ Xử lý siêu nhanh trong…" at bounding box center [1053, 513] width 304 height 690
click at [484, 688] on link "Thu gọn" at bounding box center [465, 689] width 46 height 14
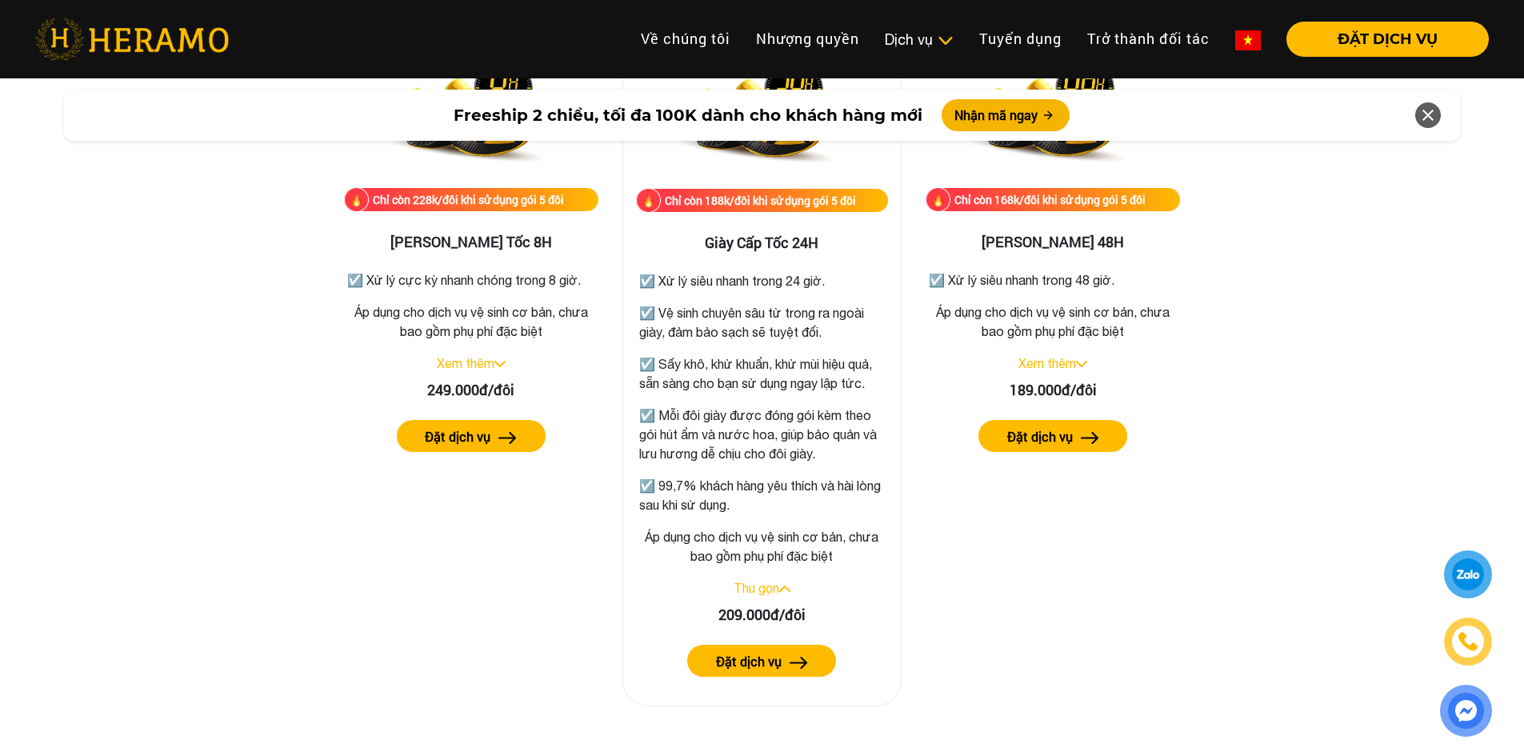
scroll to position [2867, 0]
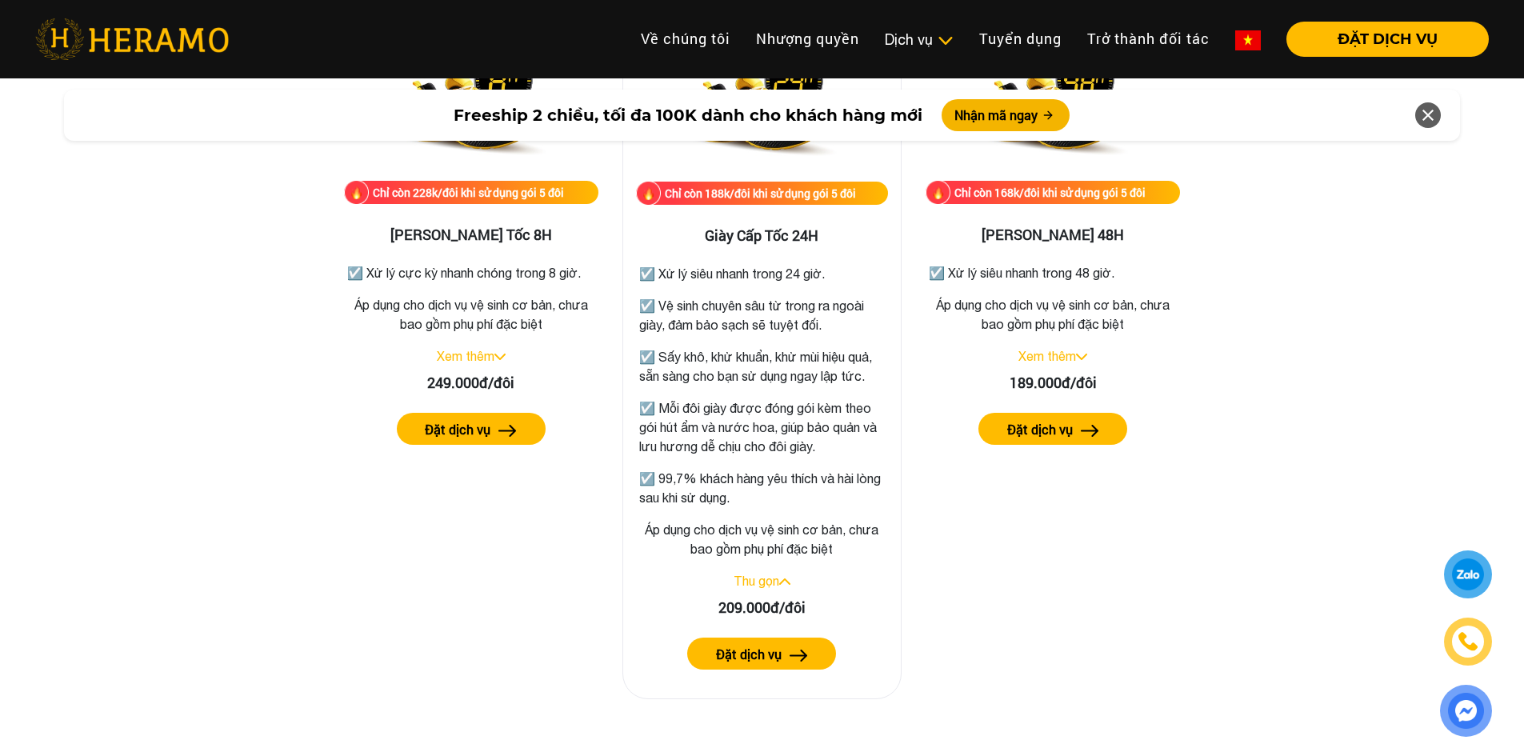
click at [784, 585] on img at bounding box center [784, 581] width 11 height 6
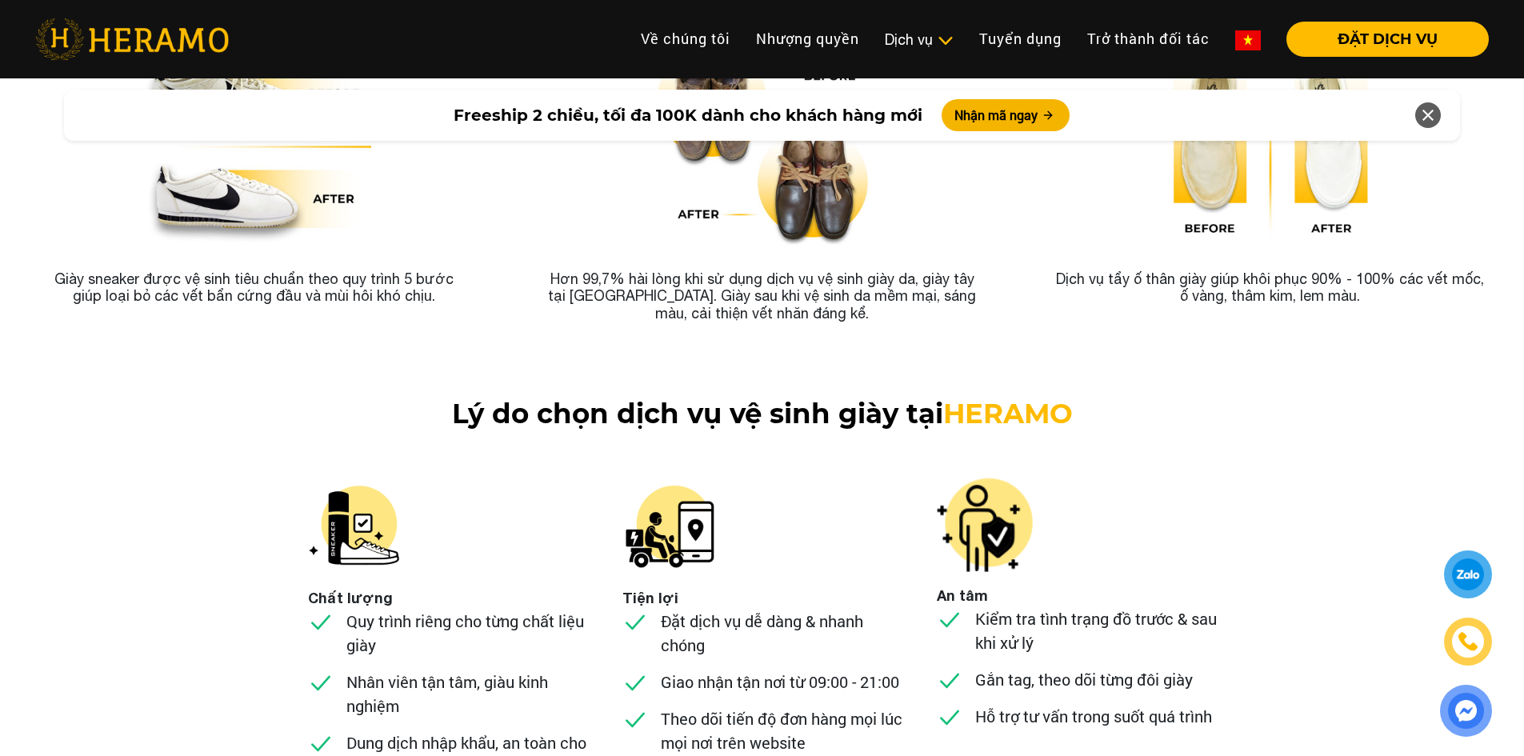
scroll to position [5680, 0]
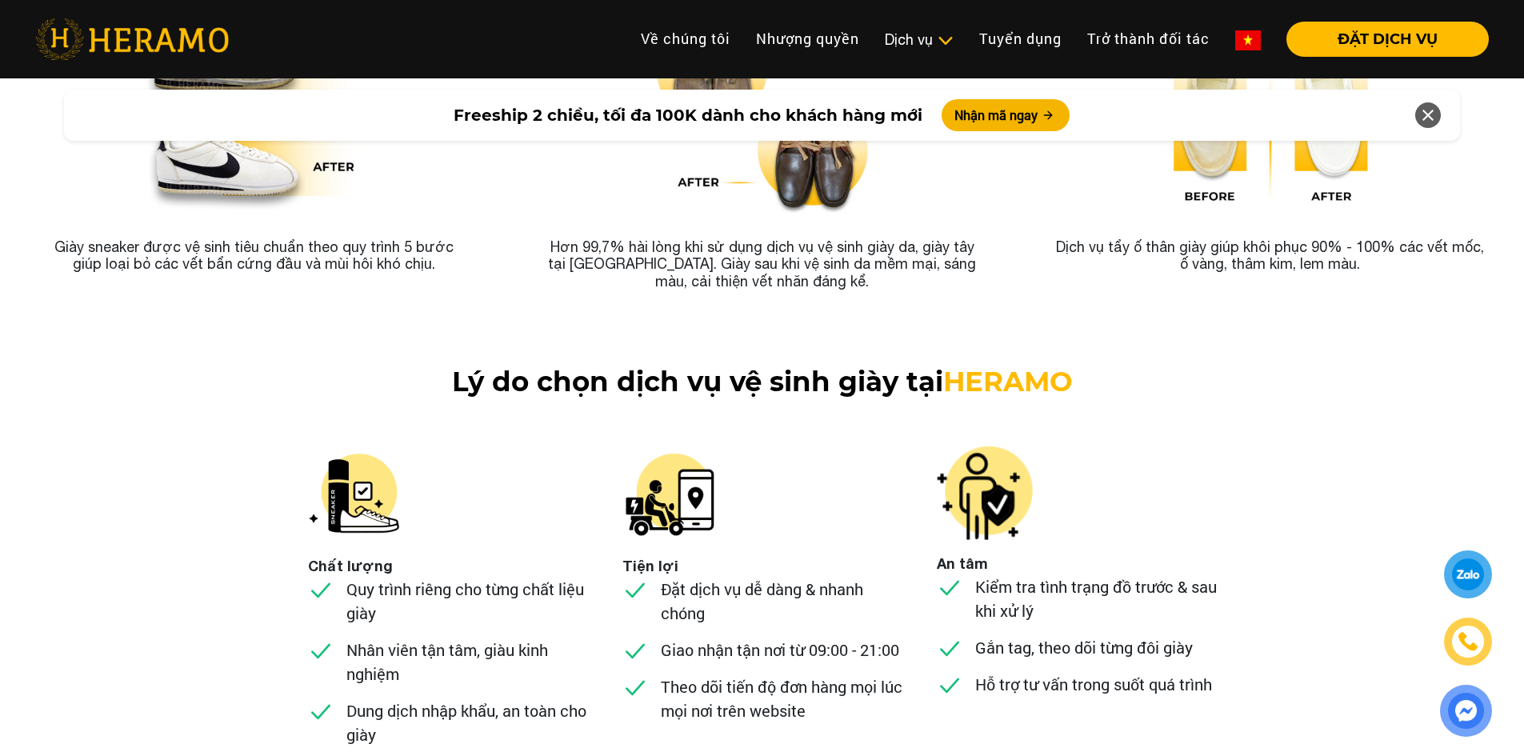
click at [846, 674] on p "Theo dõi tiến độ đơn hàng mọi lúc mọi nơi trên website" at bounding box center [782, 698] width 242 height 48
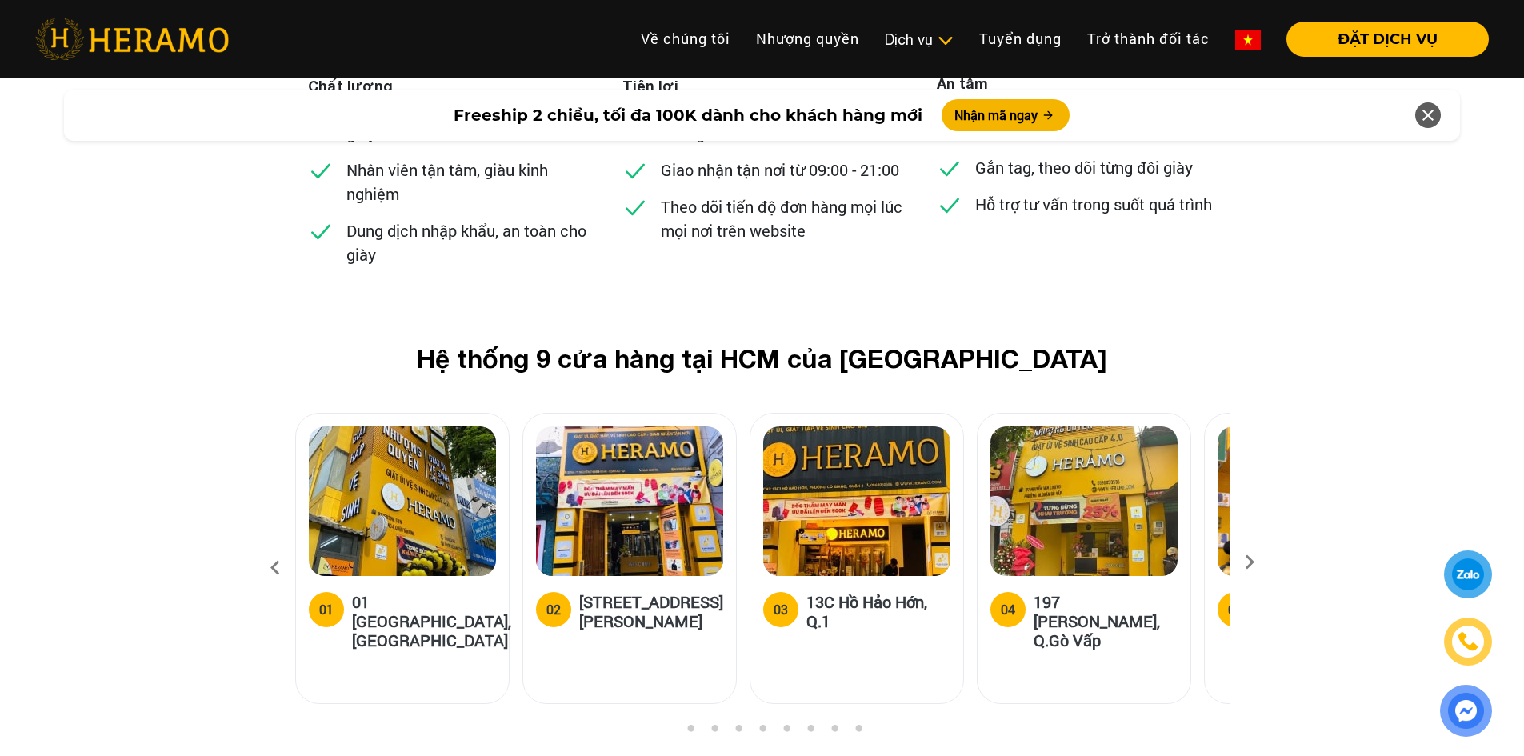
scroll to position [6080, 0]
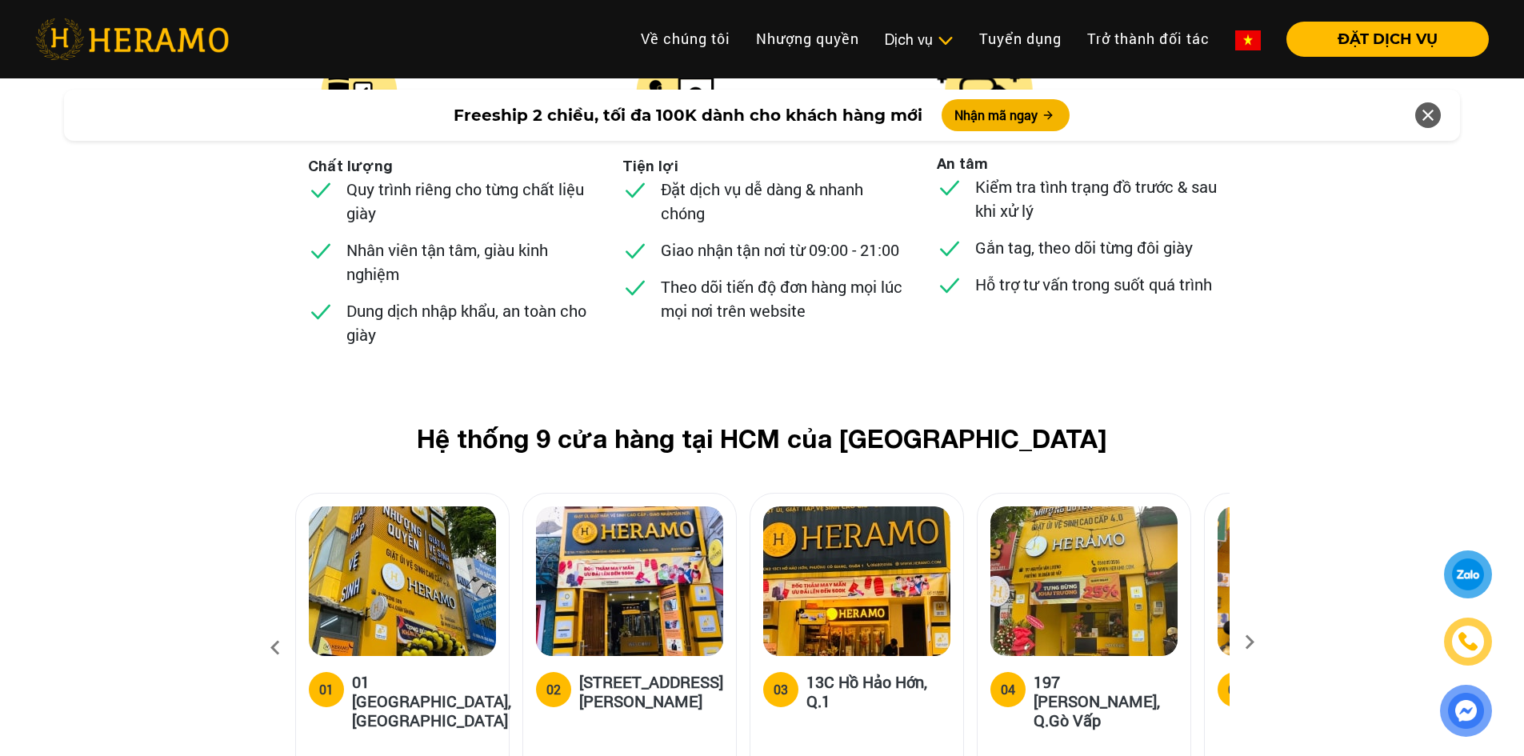
click at [1257, 642] on icon at bounding box center [1249, 647] width 29 height 10
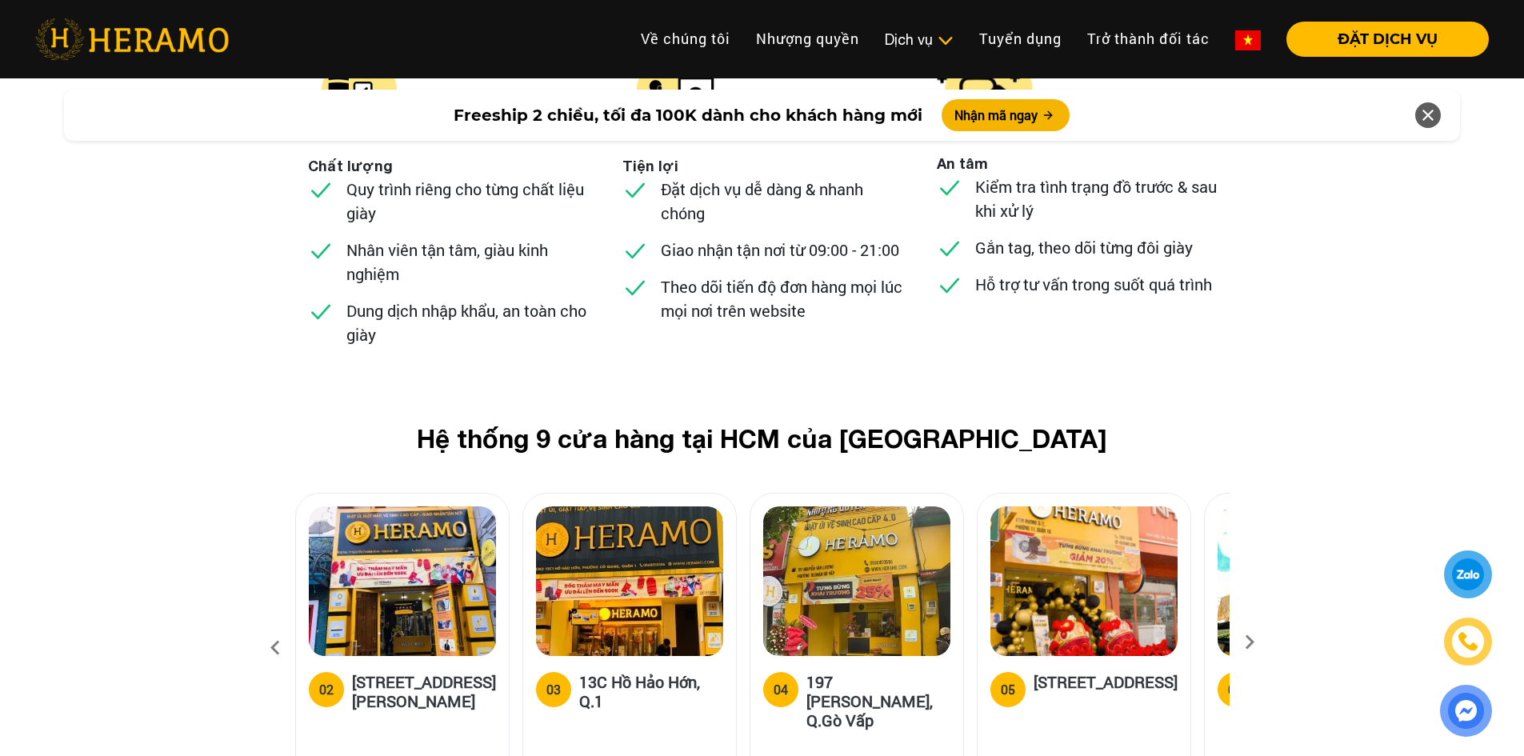
click at [1257, 642] on icon at bounding box center [1249, 647] width 29 height 10
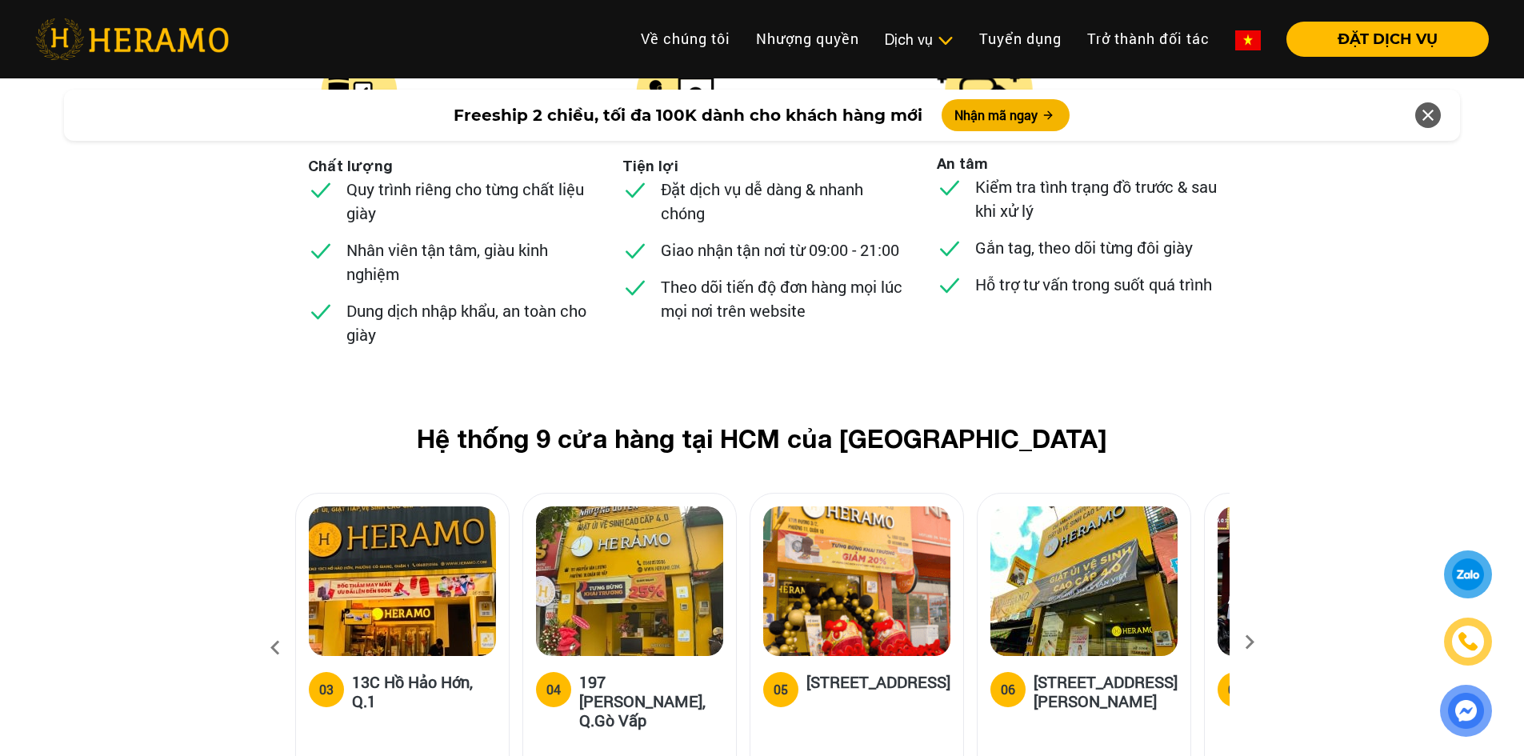
click at [1257, 642] on icon at bounding box center [1249, 647] width 29 height 10
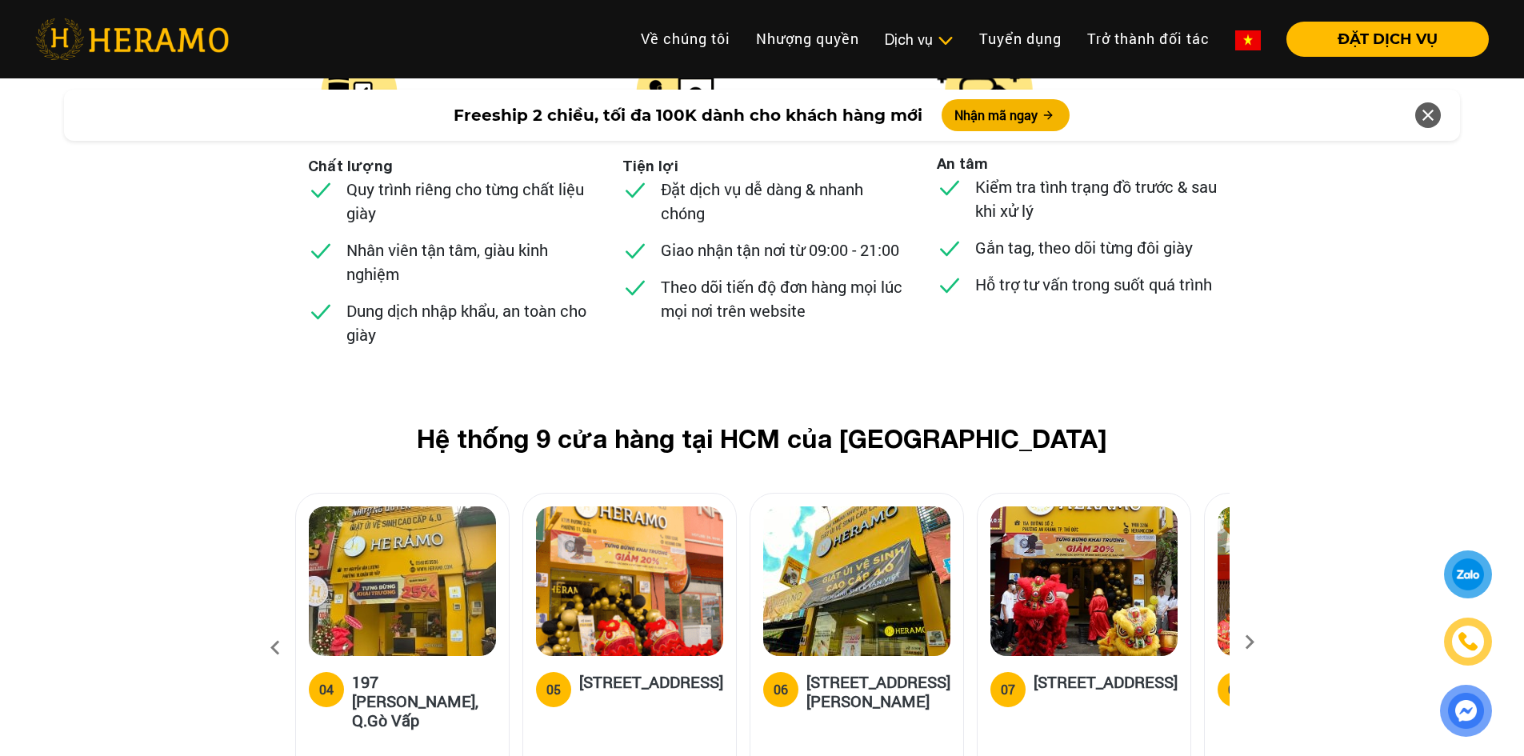
click at [1257, 642] on icon at bounding box center [1249, 647] width 29 height 10
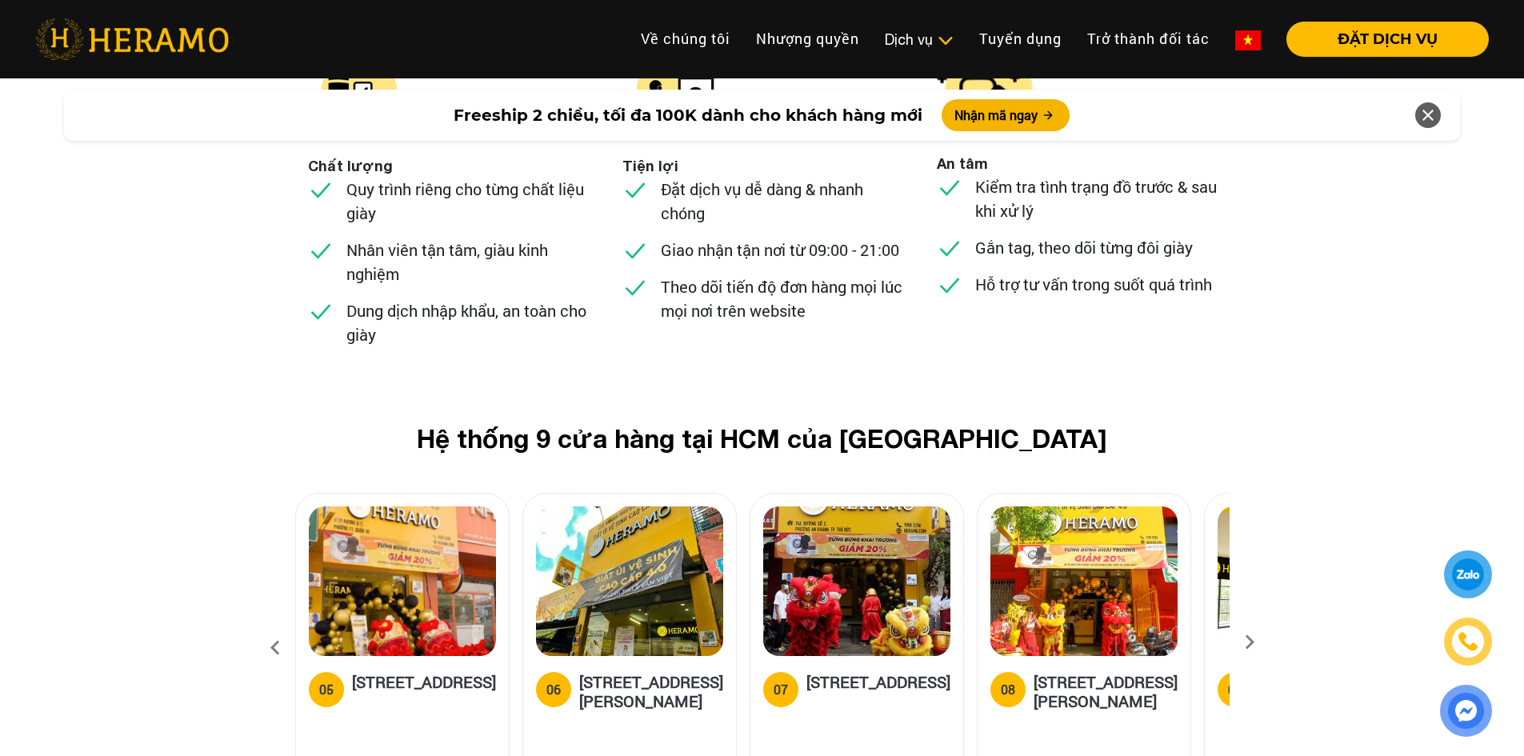
click at [1257, 642] on icon at bounding box center [1249, 647] width 29 height 10
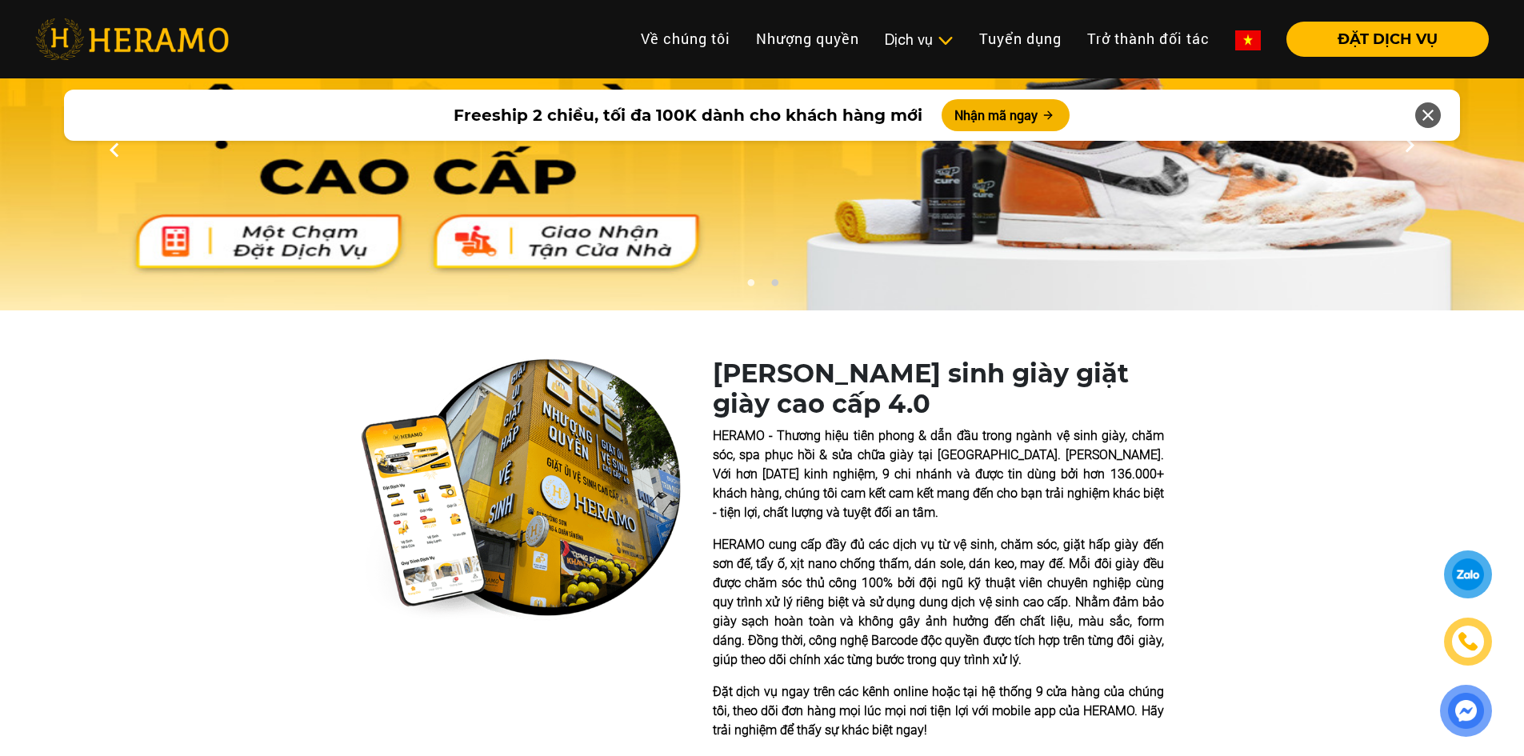
scroll to position [0, 0]
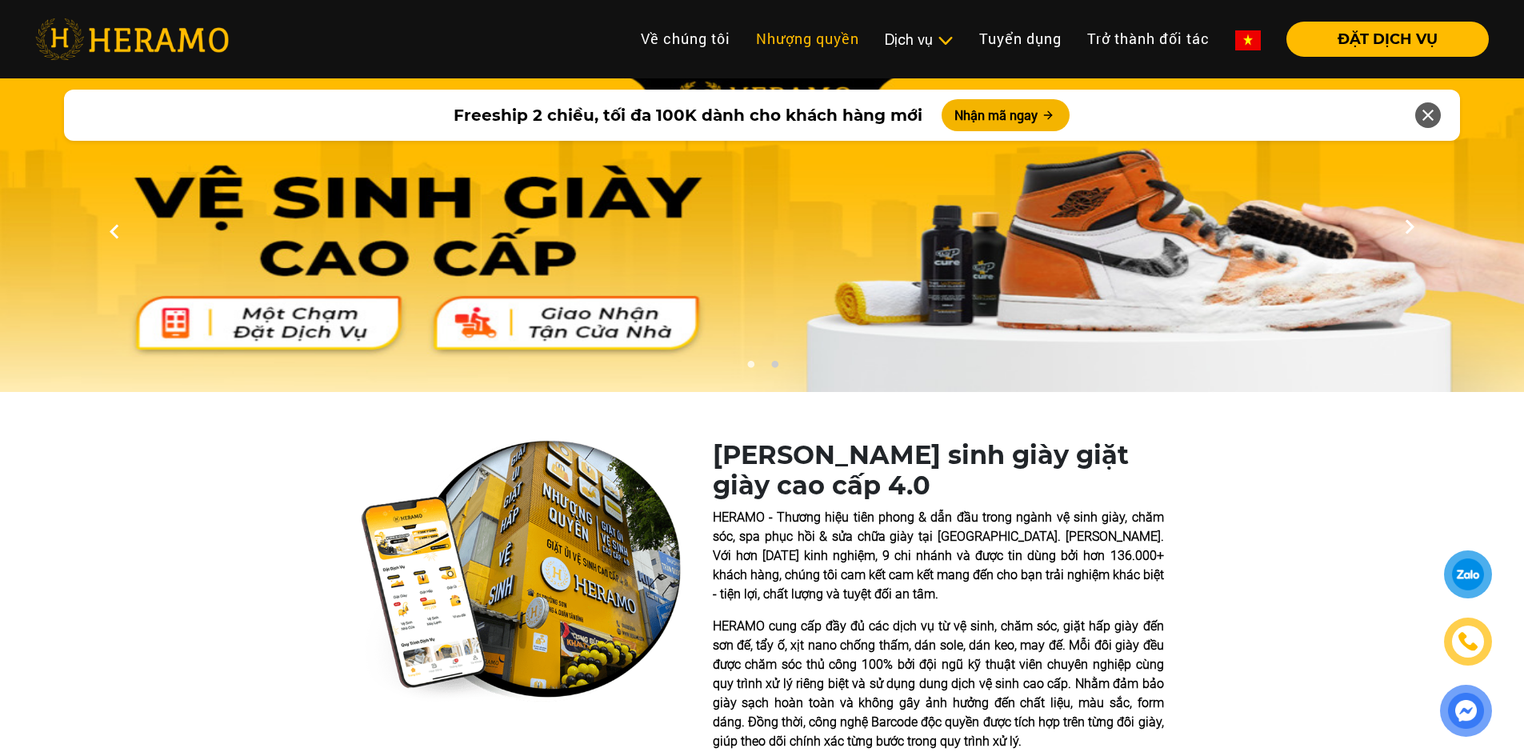
click at [815, 39] on link "Nhượng quyền" at bounding box center [807, 39] width 129 height 34
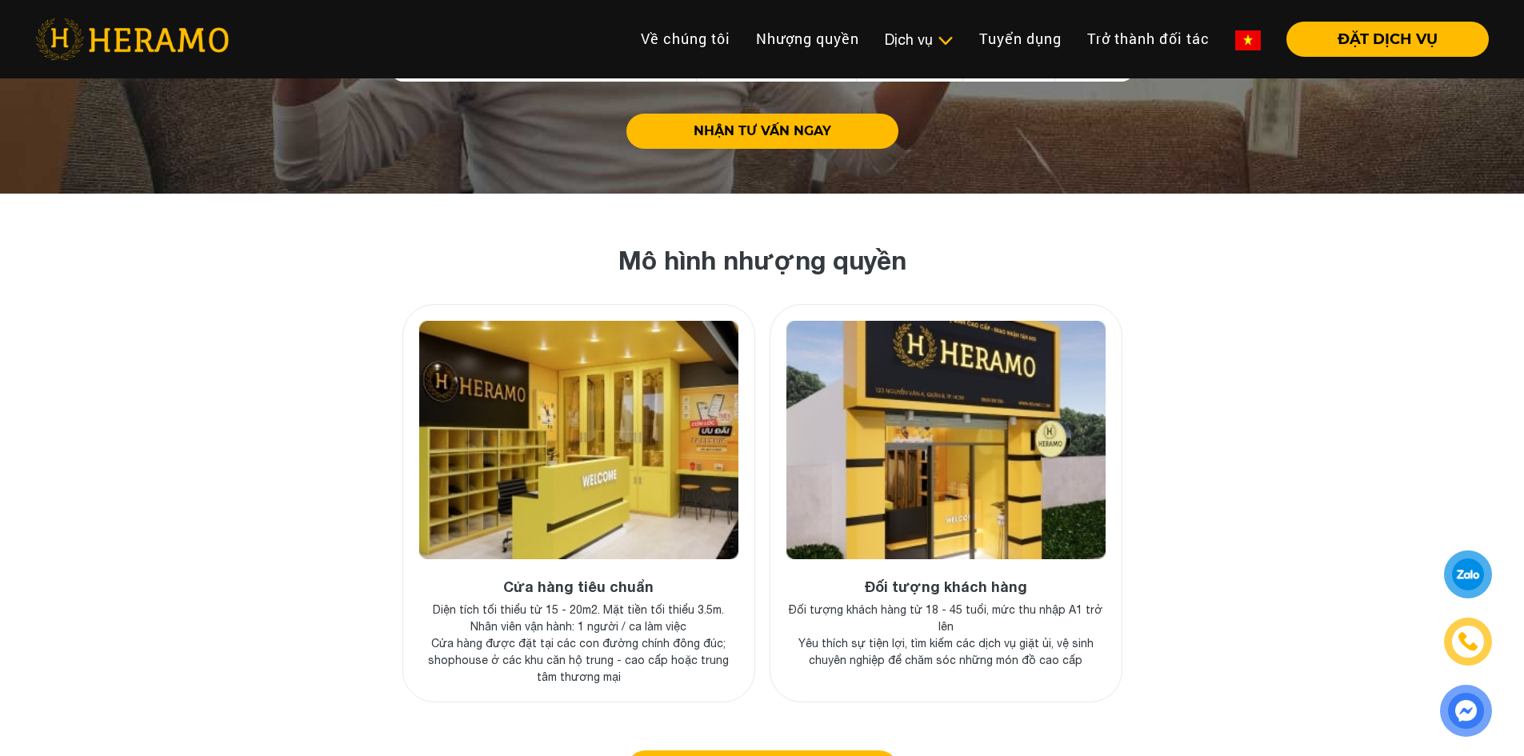
scroll to position [5680, 0]
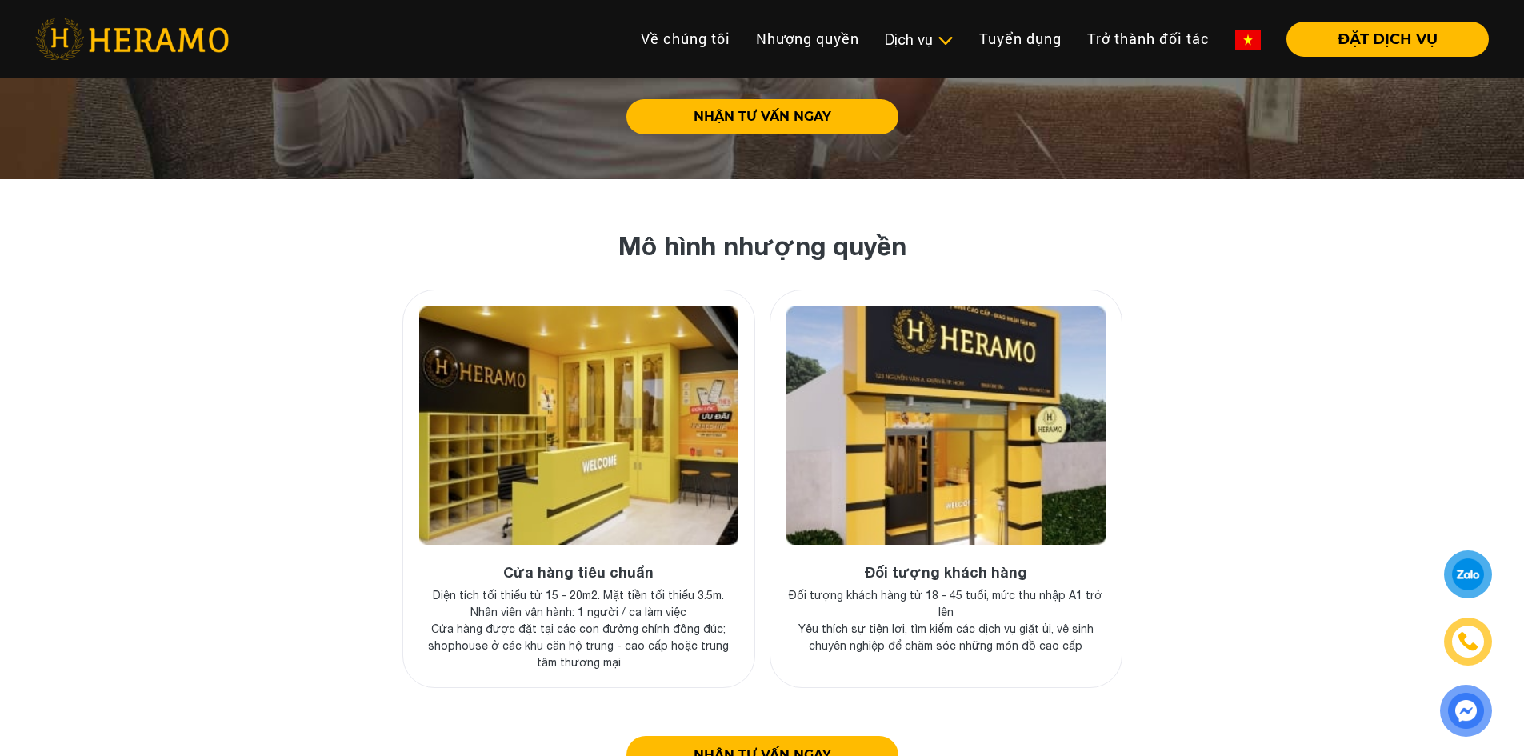
click at [996, 621] on p "Yêu thích sự tiện lợi, tìm kiếm các dịch vụ giặt ủi, vệ sinh chuyên nghiệp để c…" at bounding box center [945, 638] width 319 height 34
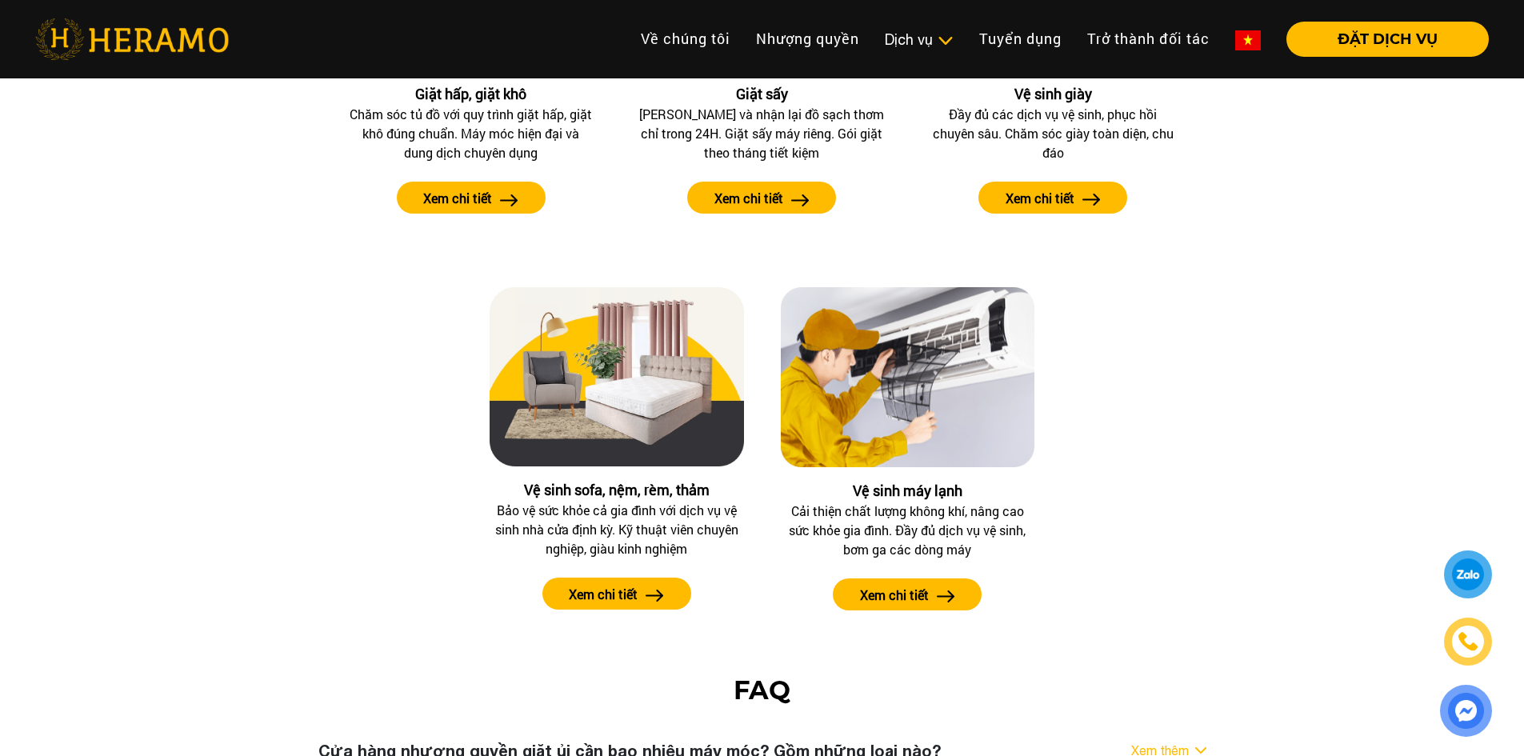
scroll to position [7360, 0]
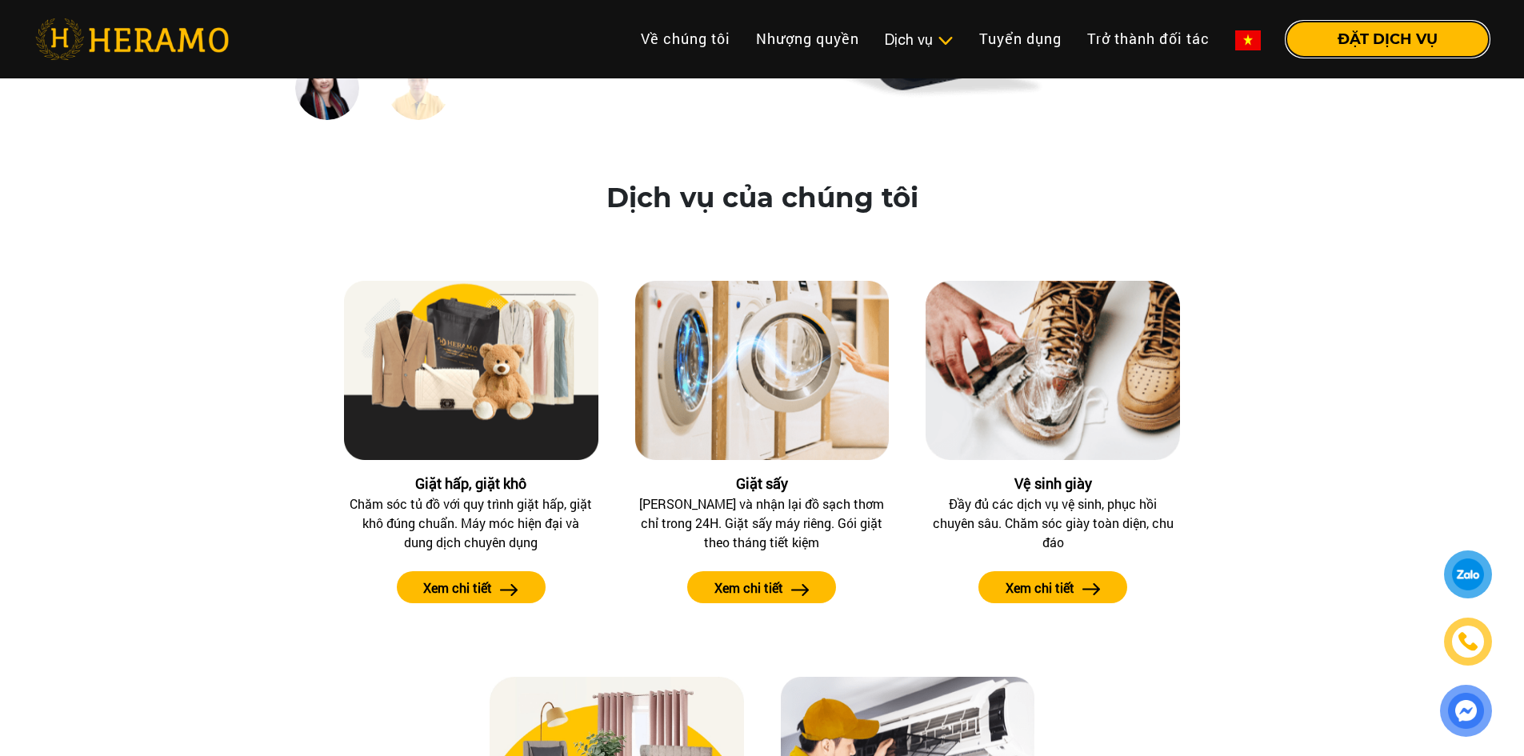
click at [1357, 34] on button "ĐẶT DỊCH VỤ" at bounding box center [1387, 39] width 202 height 35
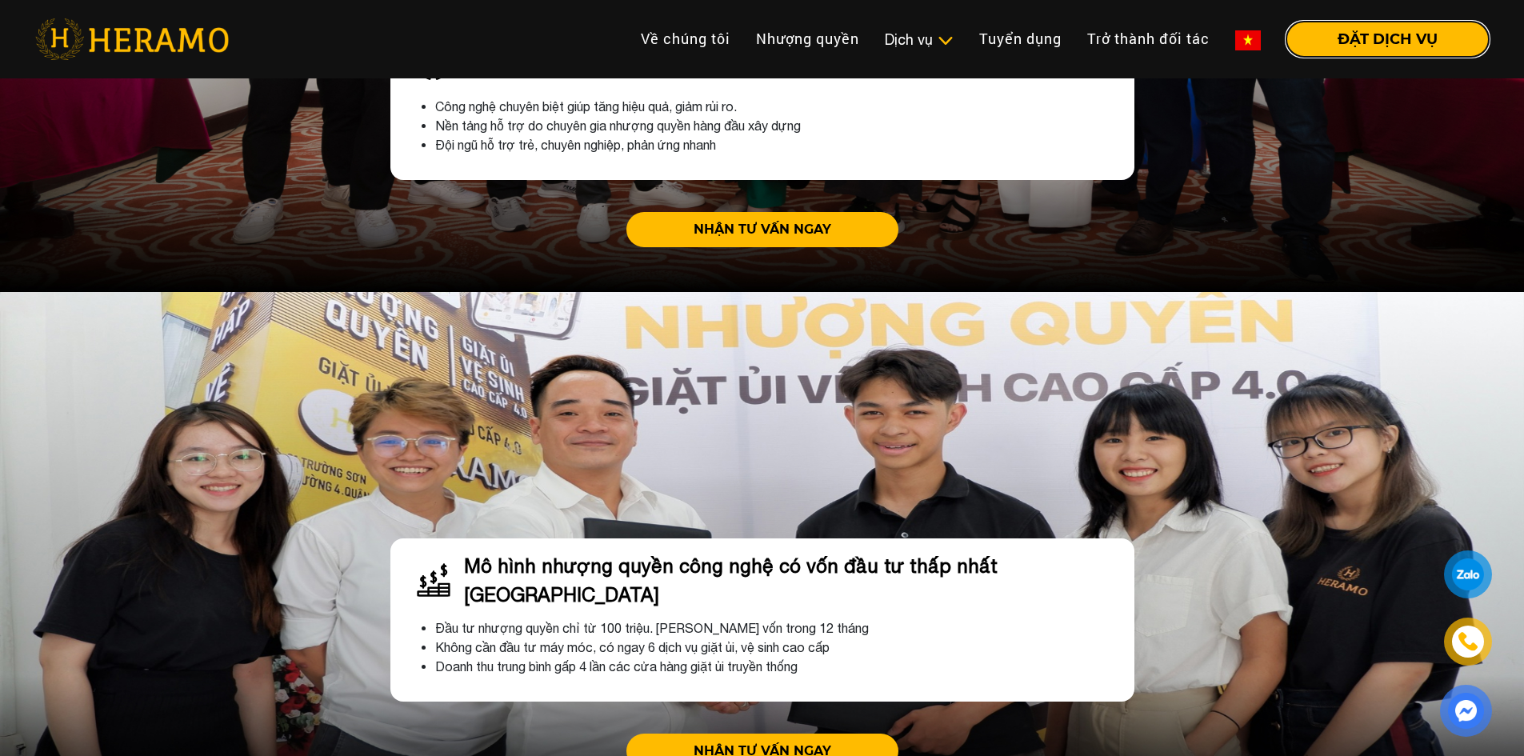
scroll to position [4640, 0]
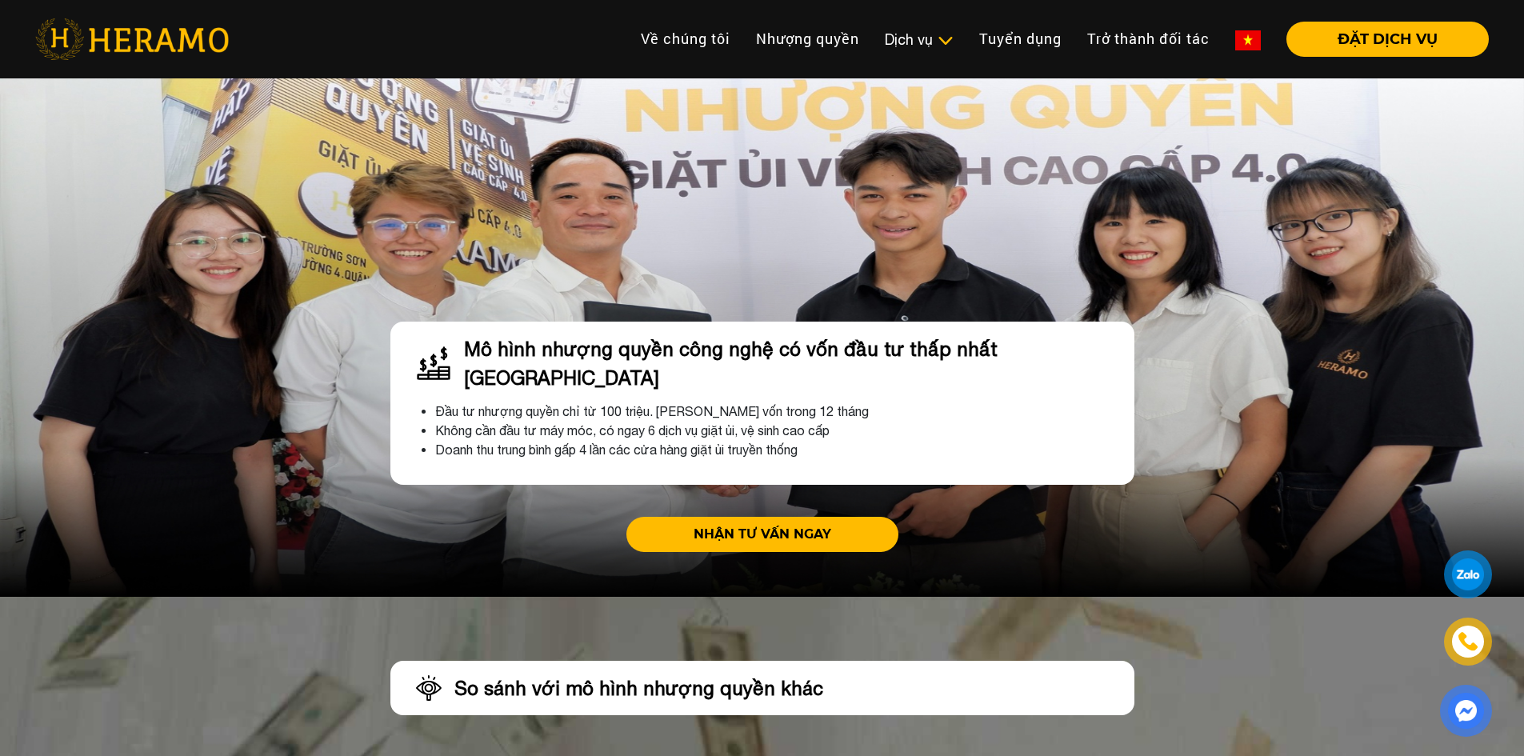
click at [787, 517] on link "NHẬN TƯ VẤN NGAY" at bounding box center [762, 534] width 272 height 35
